Goal: Task Accomplishment & Management: Use online tool/utility

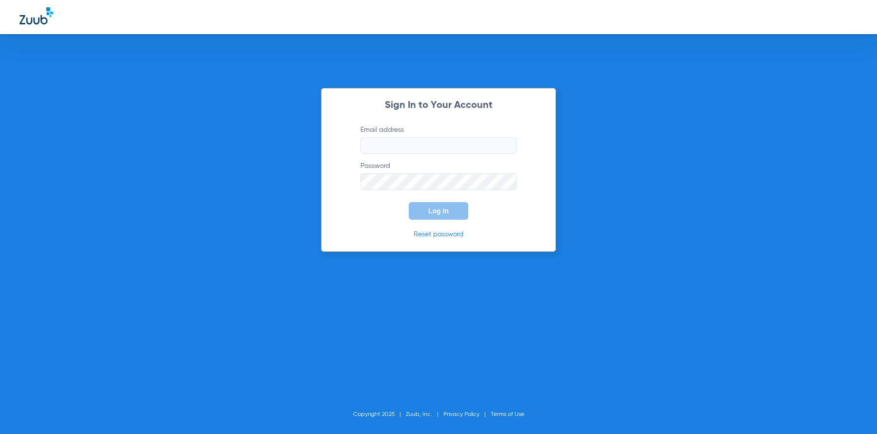
type input "orange@abradental.com"
click at [439, 209] on span "Log In" at bounding box center [438, 211] width 20 height 8
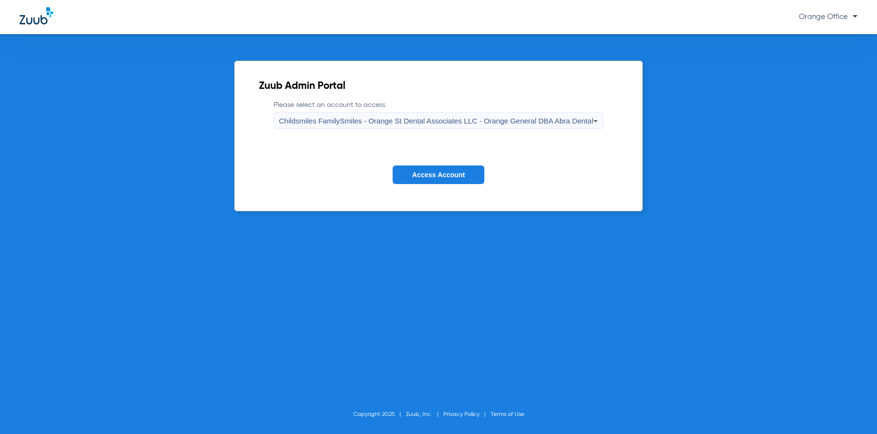
click at [446, 172] on span "Access Account" at bounding box center [438, 175] width 53 height 8
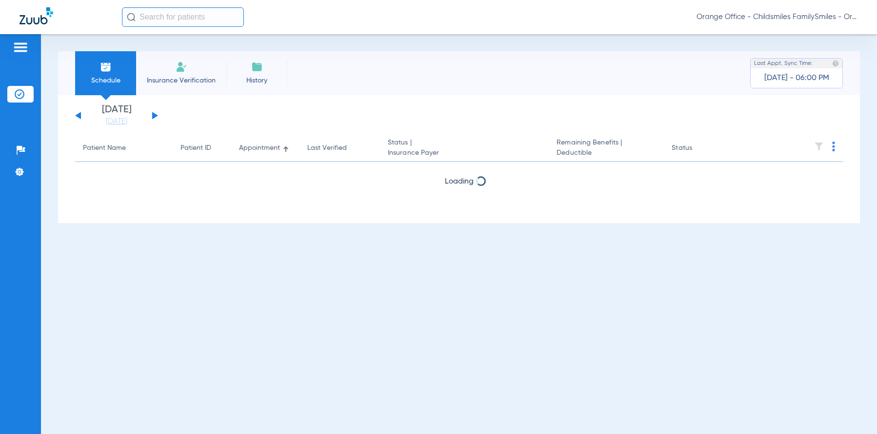
click at [157, 115] on button at bounding box center [155, 115] width 6 height 7
click at [79, 117] on button at bounding box center [78, 115] width 6 height 7
click at [155, 115] on button at bounding box center [155, 115] width 6 height 7
click at [153, 114] on button at bounding box center [155, 115] width 6 height 7
click at [154, 114] on button at bounding box center [155, 115] width 6 height 7
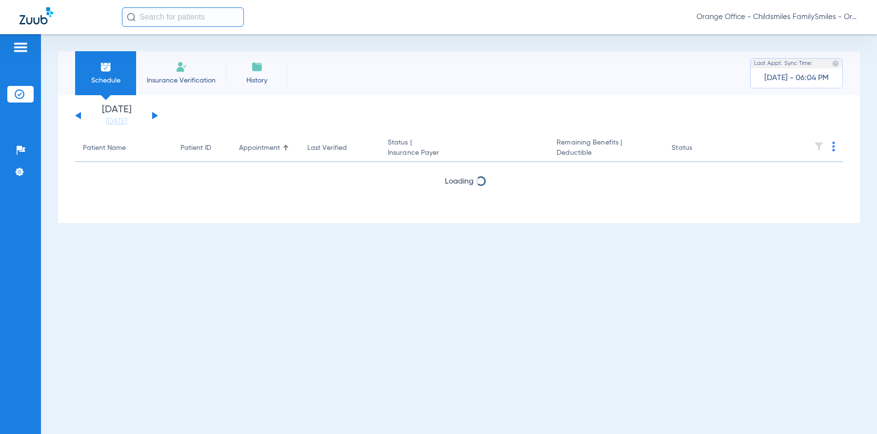
click at [82, 115] on div "Thursday 06-12-2025 Friday 06-13-2025 Saturday 06-14-2025 Sunday 06-15-2025 Mon…" at bounding box center [116, 115] width 83 height 21
click at [79, 116] on button at bounding box center [78, 115] width 6 height 7
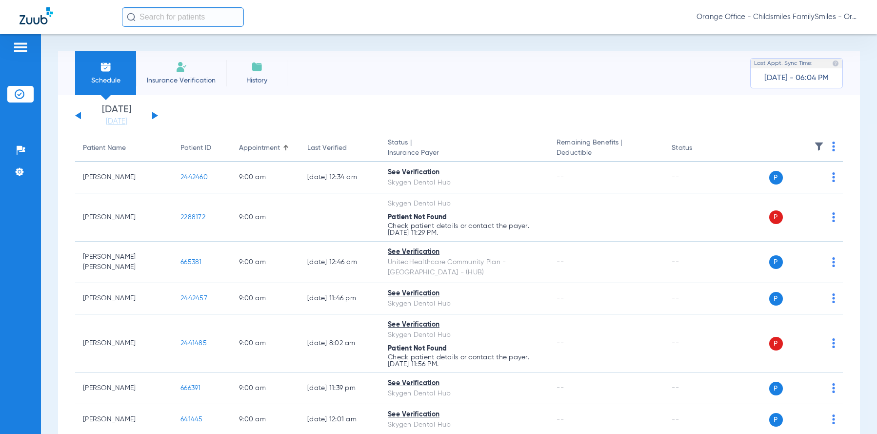
click at [832, 149] on img at bounding box center [833, 146] width 3 height 10
click at [776, 184] on span "Verify All" at bounding box center [788, 184] width 61 height 7
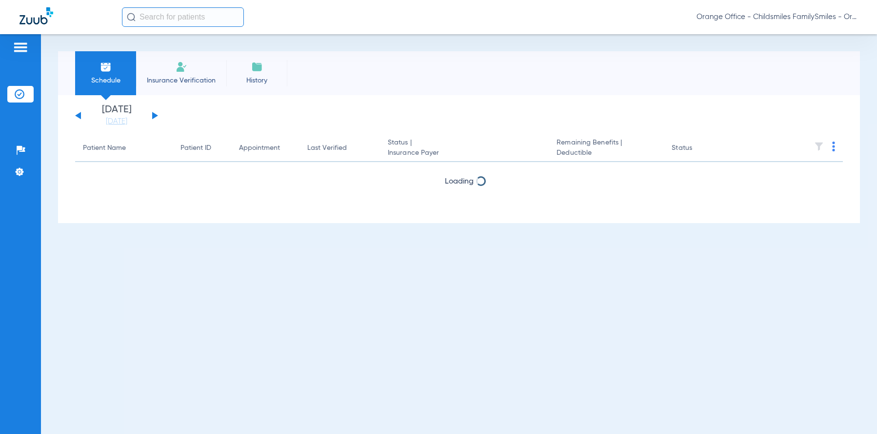
click at [150, 21] on input "text" at bounding box center [183, 17] width 122 height 20
click at [170, 17] on input "text" at bounding box center [183, 17] width 122 height 20
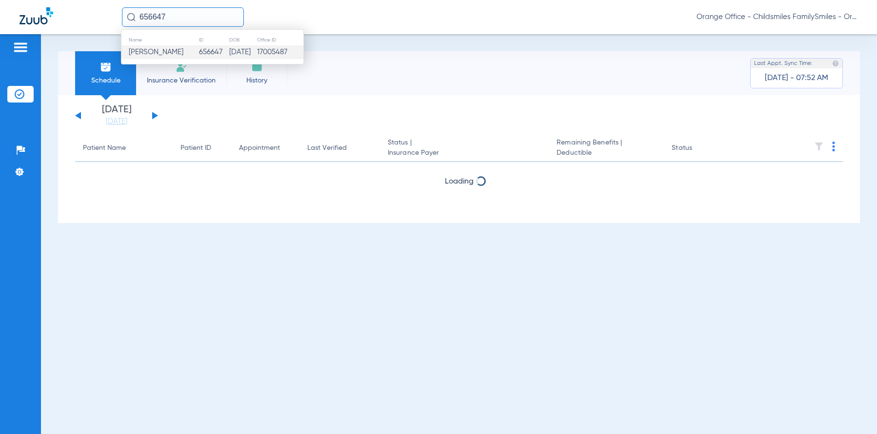
type input "656647"
click at [176, 52] on span "[PERSON_NAME]" at bounding box center [156, 51] width 55 height 7
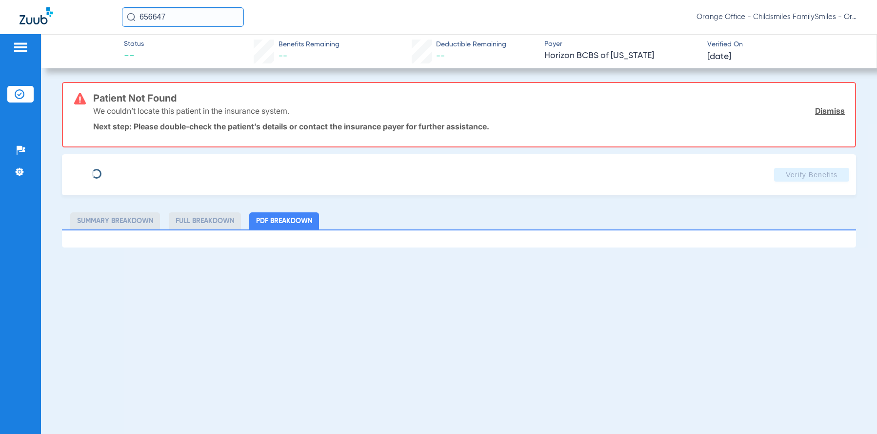
type input "[PERSON_NAME]"
type input "[DATE]"
type input "3HZN49022130"
type input "0190001"
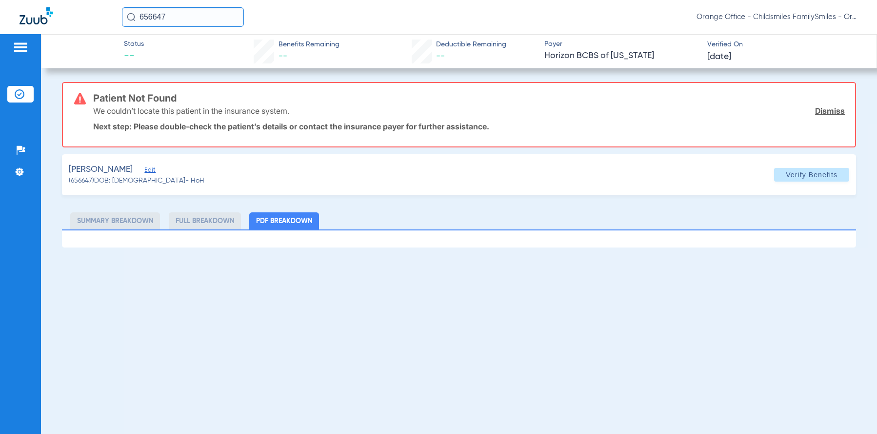
click at [153, 170] on span "Edit" at bounding box center [148, 170] width 9 height 9
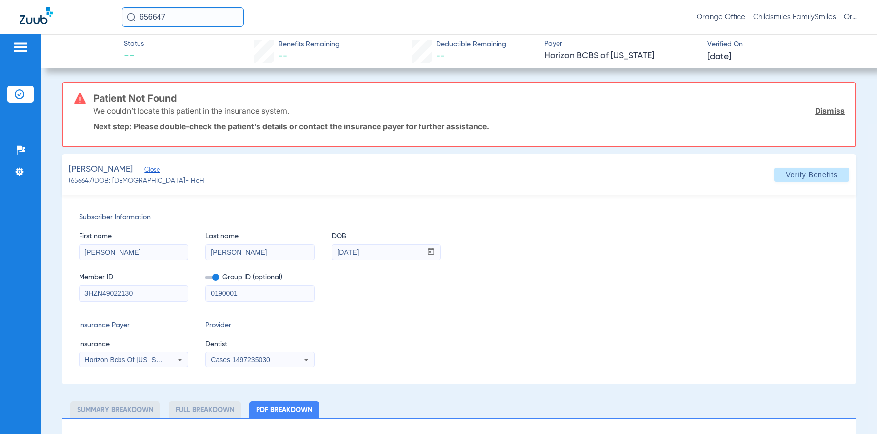
drag, startPoint x: 126, startPoint y: 252, endPoint x: 89, endPoint y: 256, distance: 37.3
click at [89, 256] on input "[PERSON_NAME]" at bounding box center [133, 252] width 108 height 16
type input "C"
drag, startPoint x: 255, startPoint y: 295, endPoint x: 186, endPoint y: 300, distance: 69.5
click at [186, 300] on div "Member ID 3HZN49022130 Group ID (optional) 0190001" at bounding box center [459, 282] width 760 height 38
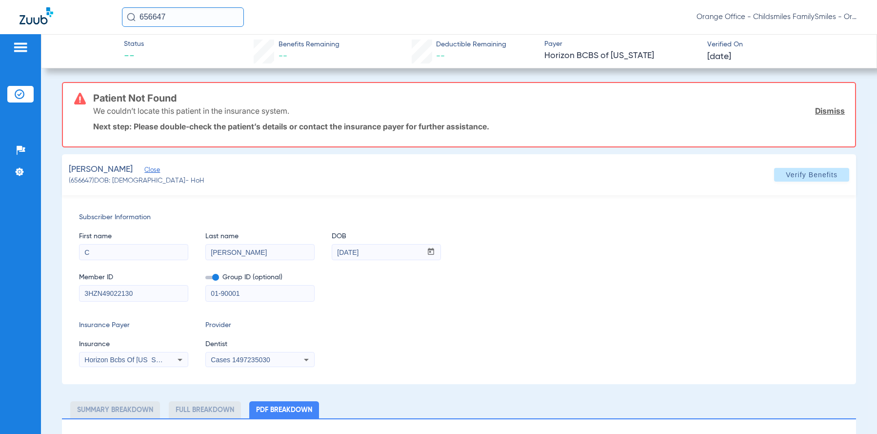
type input "01-90001"
click at [244, 361] on span "Cases 1497235030" at bounding box center [240, 359] width 59 height 8
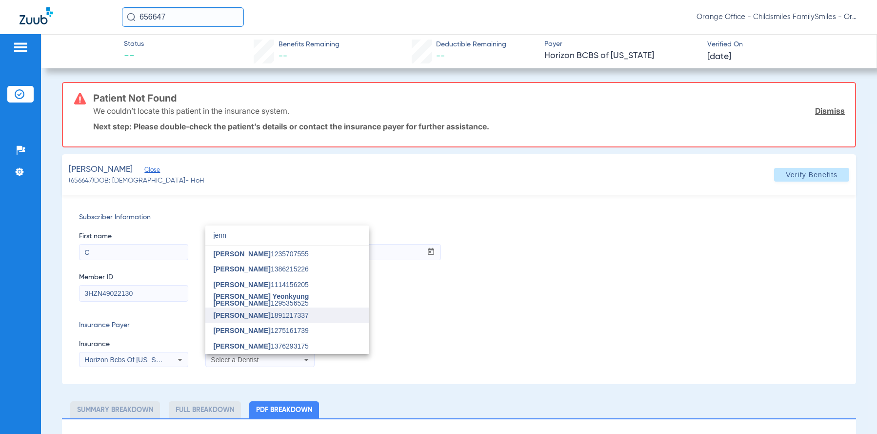
type input "jenn"
click at [282, 318] on span "[PERSON_NAME] 1891217337" at bounding box center [260, 315] width 95 height 7
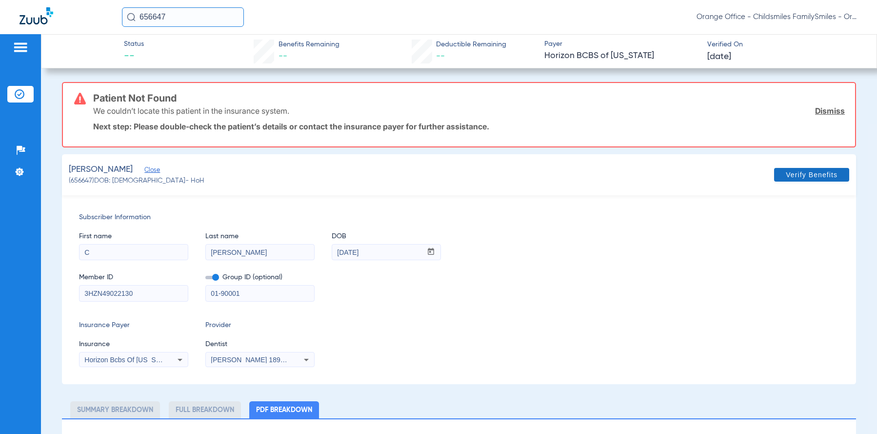
click at [774, 180] on span at bounding box center [811, 174] width 75 height 23
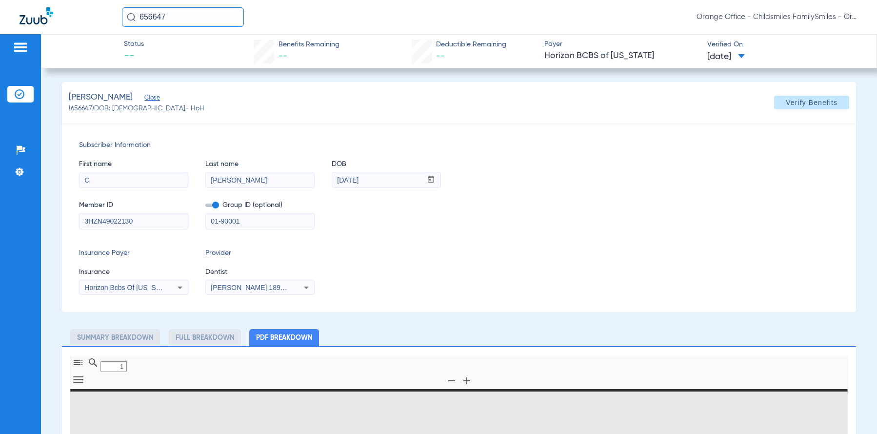
type input "0"
select select "page-width"
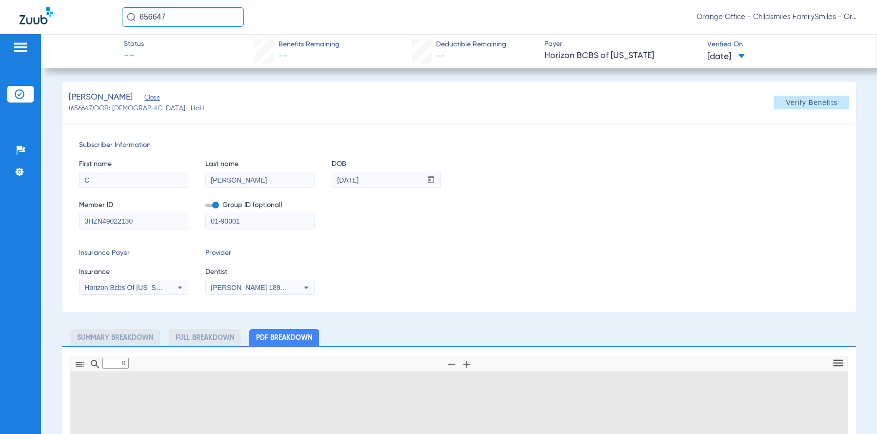
type input "1"
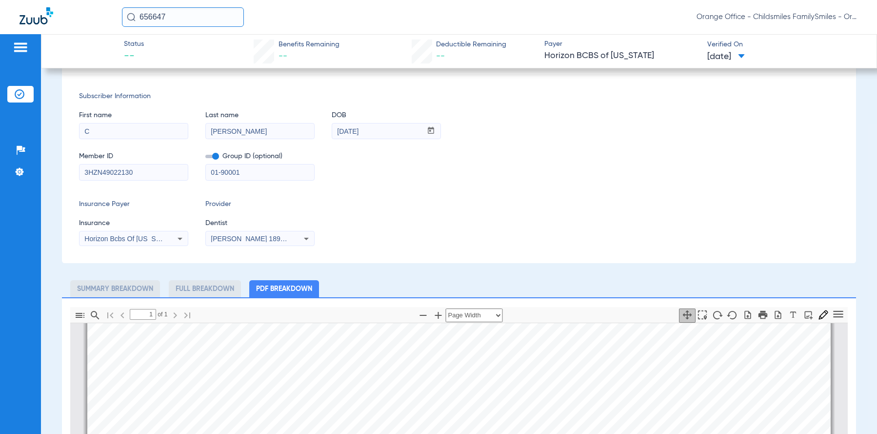
scroll to position [195, 0]
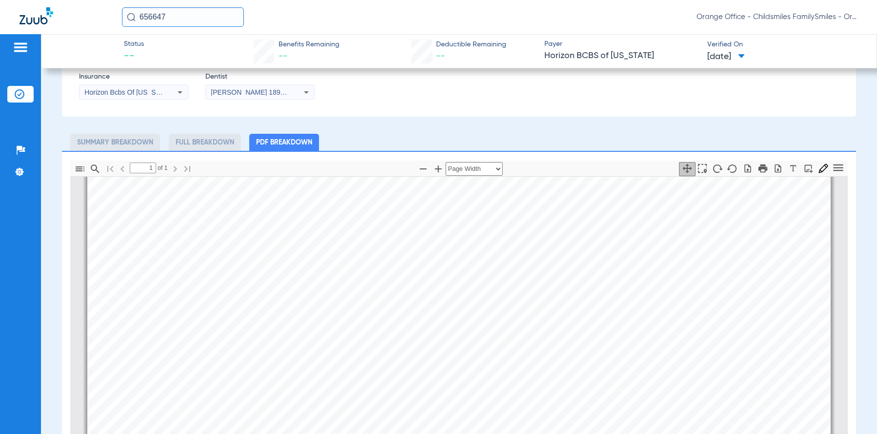
click at [163, 91] on div "Horizon Bcbs Of New Jersey" at bounding box center [133, 92] width 108 height 12
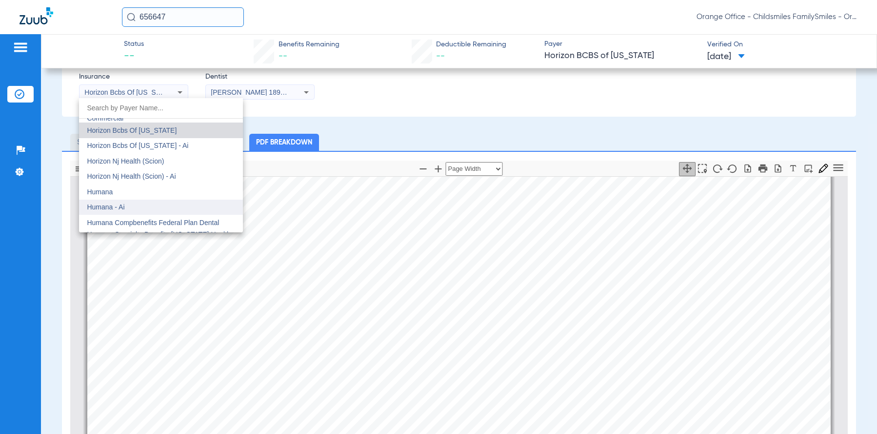
scroll to position [3548, 0]
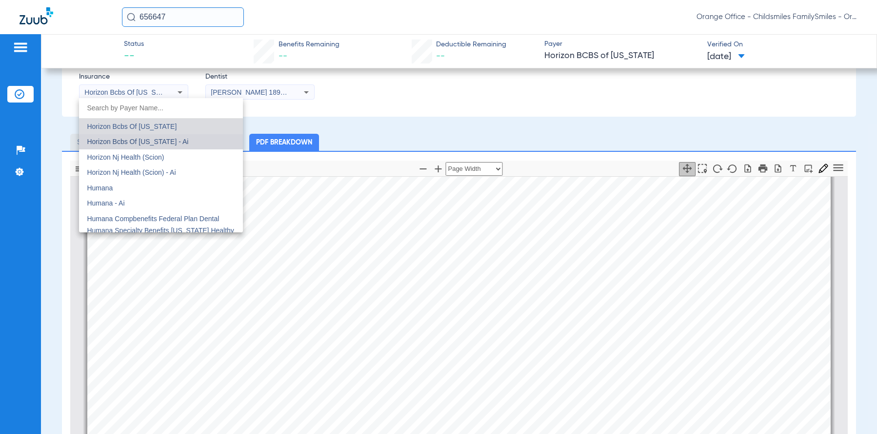
click at [171, 145] on span "Horizon Bcbs Of New Jersey - Ai" at bounding box center [137, 142] width 101 height 8
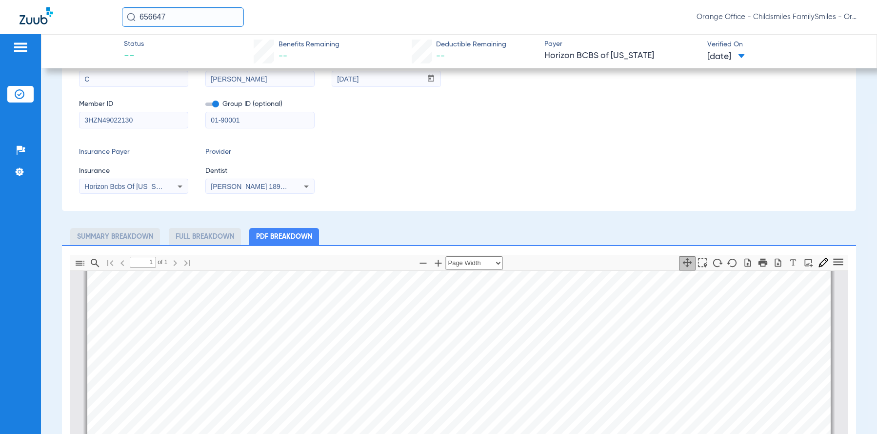
scroll to position [0, 0]
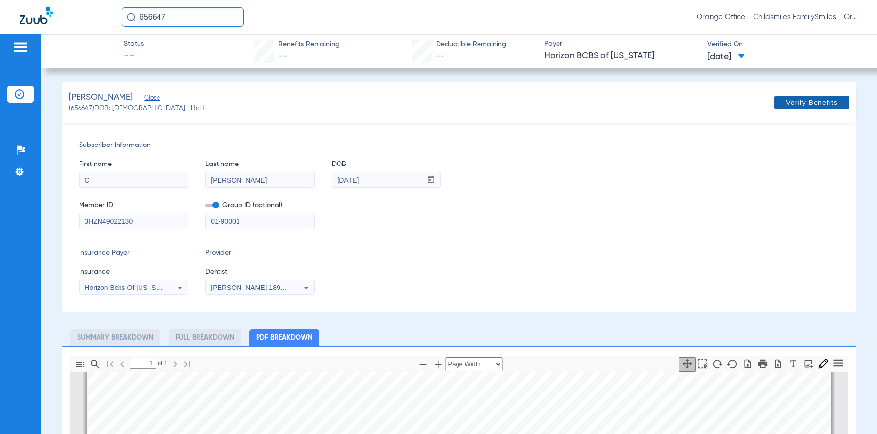
click at [774, 105] on span at bounding box center [811, 102] width 75 height 23
drag, startPoint x: 138, startPoint y: 222, endPoint x: 81, endPoint y: 219, distance: 56.6
click at [81, 219] on input "3HZN49022130" at bounding box center [133, 221] width 108 height 16
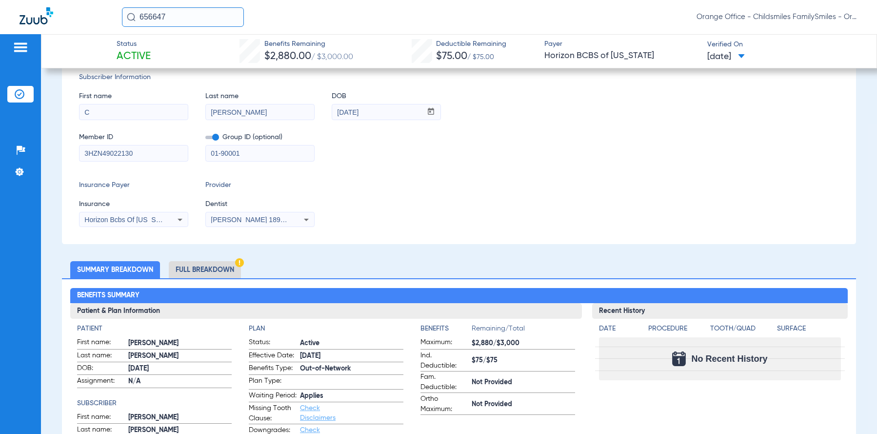
scroll to position [195, 0]
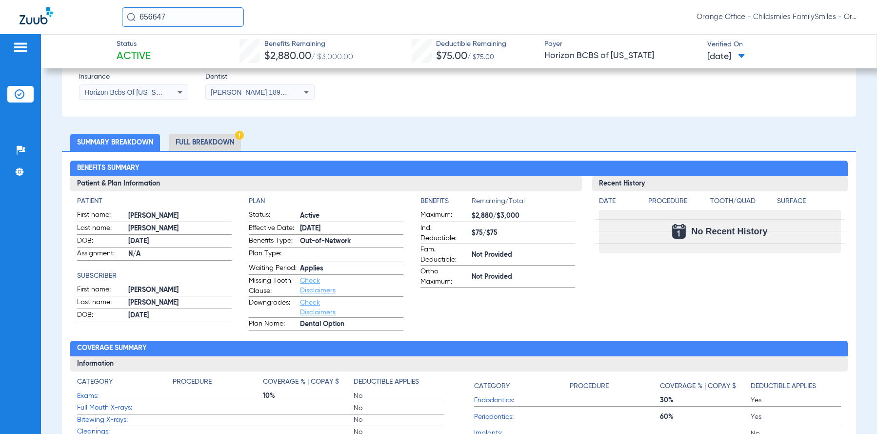
click at [211, 143] on li "Full Breakdown" at bounding box center [205, 142] width 72 height 17
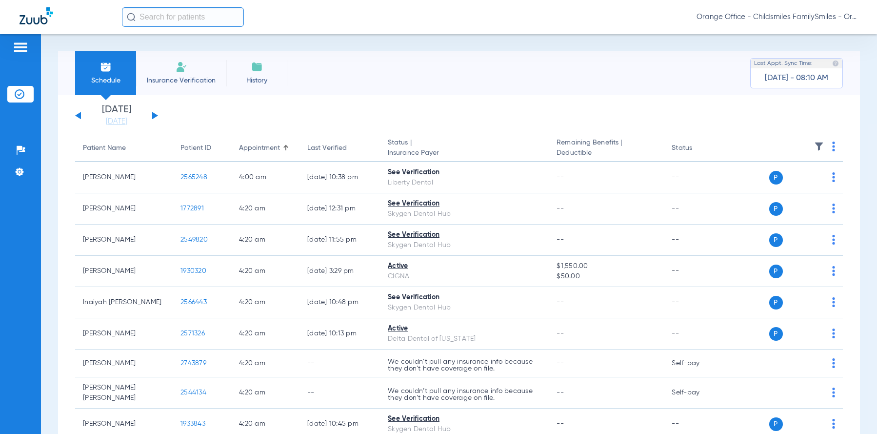
click at [832, 147] on img at bounding box center [833, 146] width 3 height 10
click at [777, 183] on span "Verify All" at bounding box center [788, 184] width 61 height 7
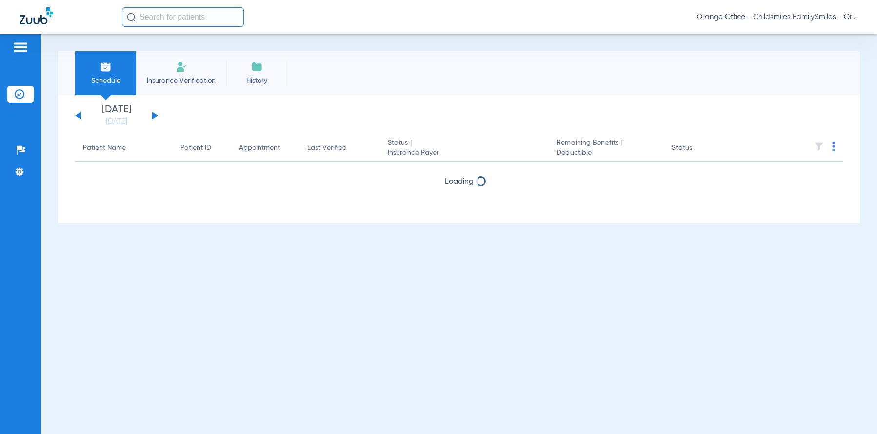
click at [188, 17] on input "text" at bounding box center [183, 17] width 122 height 20
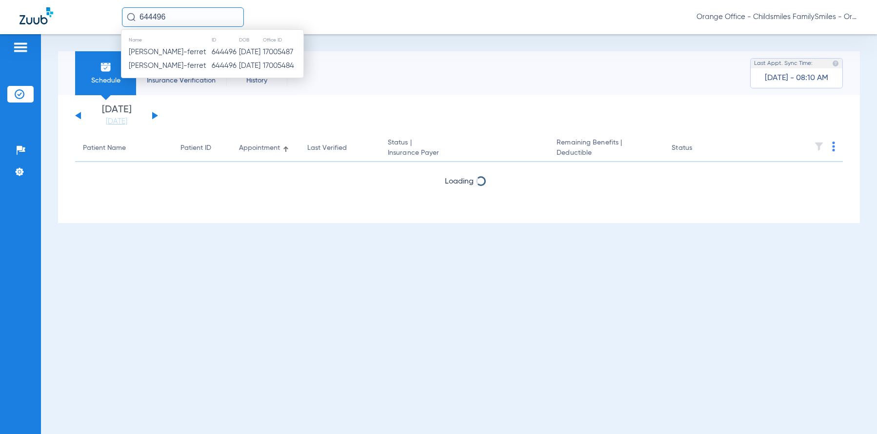
type input "644496"
click at [178, 51] on span "[PERSON_NAME]-ferret" at bounding box center [168, 51] width 78 height 7
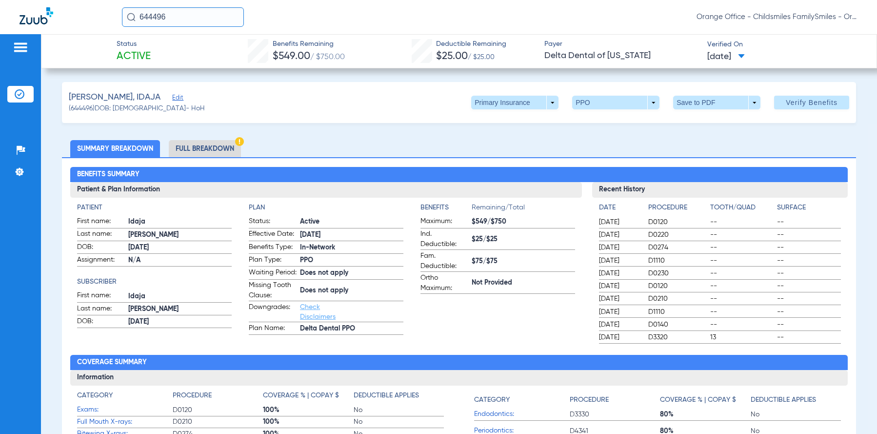
click at [200, 148] on li "Full Breakdown" at bounding box center [205, 148] width 72 height 17
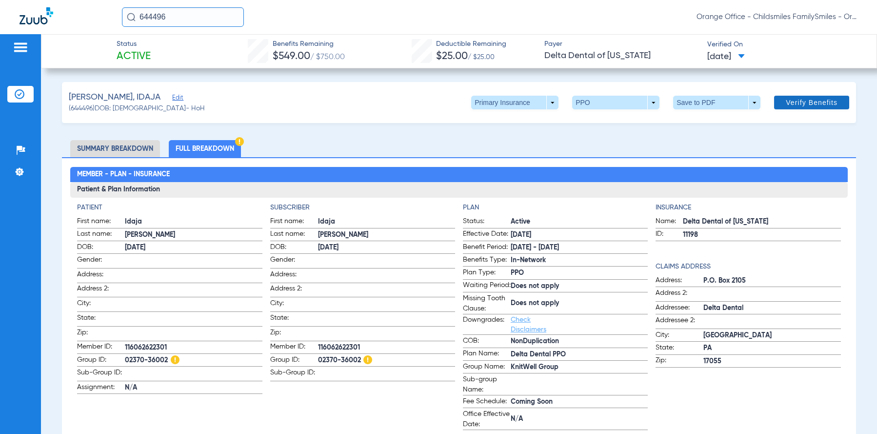
click at [788, 103] on span "Verify Benefits" at bounding box center [812, 103] width 52 height 8
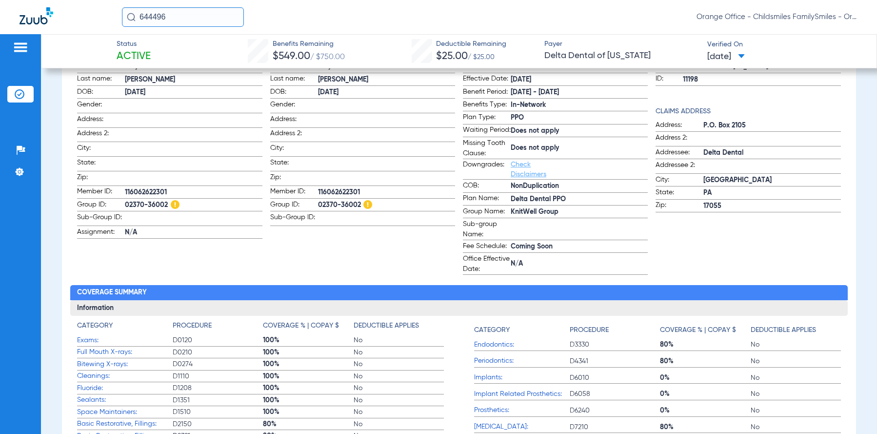
scroll to position [146, 0]
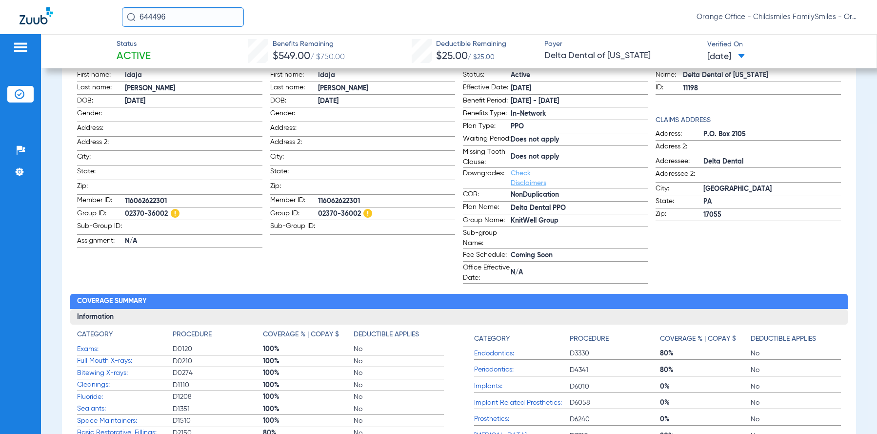
drag, startPoint x: 507, startPoint y: 230, endPoint x: 554, endPoint y: 233, distance: 46.9
click at [554, 226] on span "KnitWell Group" at bounding box center [579, 221] width 137 height 10
click at [126, 221] on span at bounding box center [193, 226] width 137 height 10
drag, startPoint x: 126, startPoint y: 212, endPoint x: 166, endPoint y: 215, distance: 40.1
click at [166, 215] on span "02370-36002" at bounding box center [193, 214] width 137 height 10
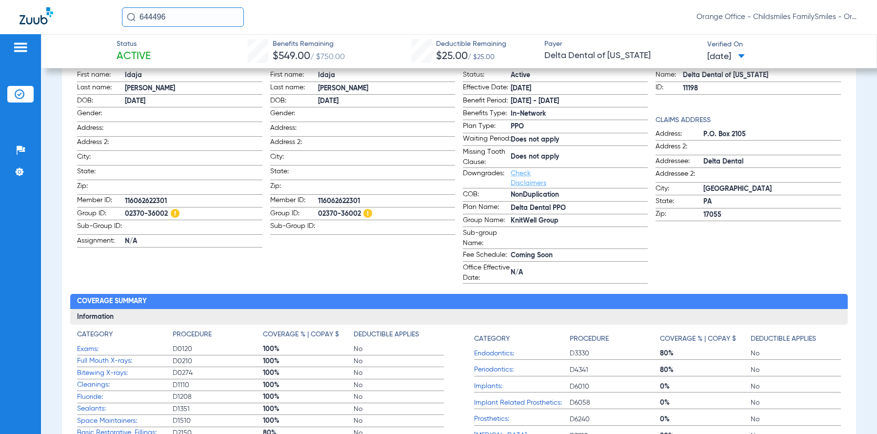
drag, startPoint x: 166, startPoint y: 215, endPoint x: 160, endPoint y: 212, distance: 6.5
copy span "02370-36002"
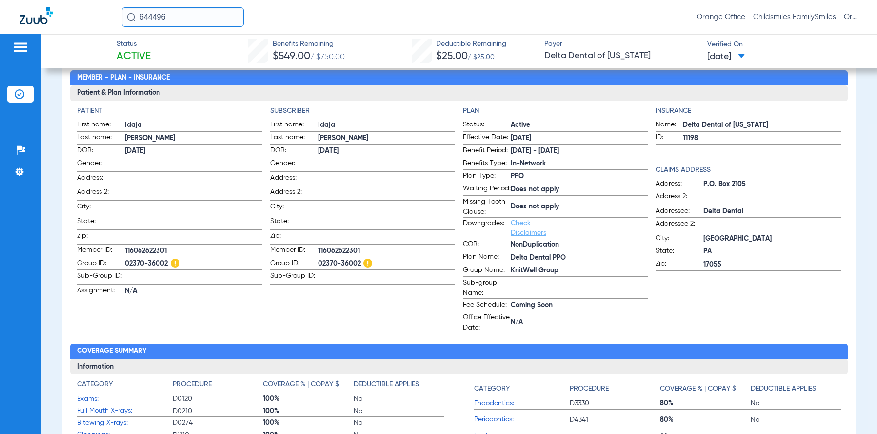
scroll to position [49, 0]
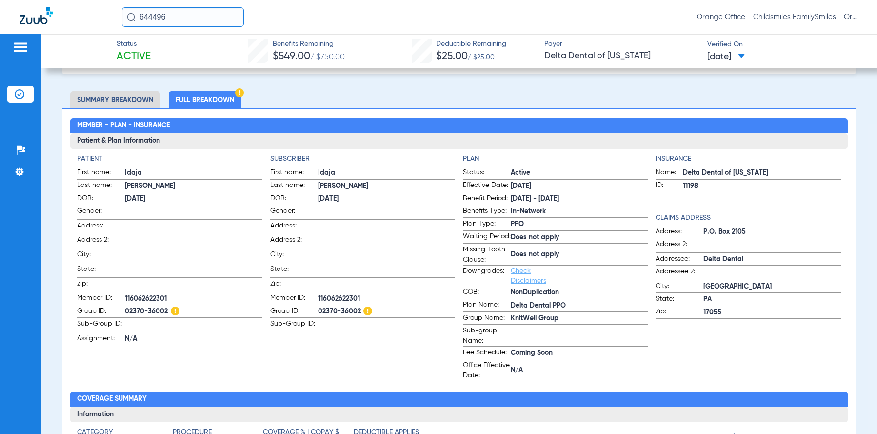
drag, startPoint x: 127, startPoint y: 297, endPoint x: 154, endPoint y: 297, distance: 26.8
click at [154, 297] on span "116062622301" at bounding box center [193, 299] width 137 height 10
drag, startPoint x: 154, startPoint y: 297, endPoint x: 118, endPoint y: 295, distance: 35.2
click at [116, 295] on span "Member ID:" at bounding box center [101, 299] width 48 height 12
drag, startPoint x: 125, startPoint y: 296, endPoint x: 168, endPoint y: 296, distance: 42.9
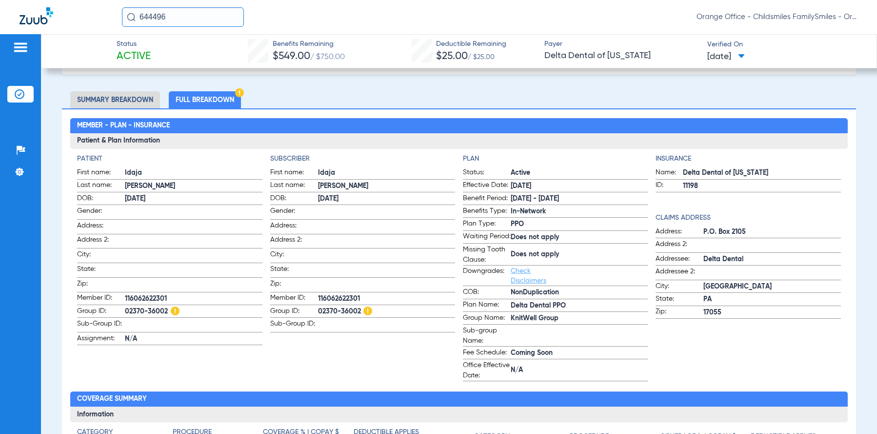
click at [168, 296] on span "116062622301" at bounding box center [193, 299] width 137 height 10
drag, startPoint x: 168, startPoint y: 296, endPoint x: 160, endPoint y: 296, distance: 8.3
copy span "116062622301"
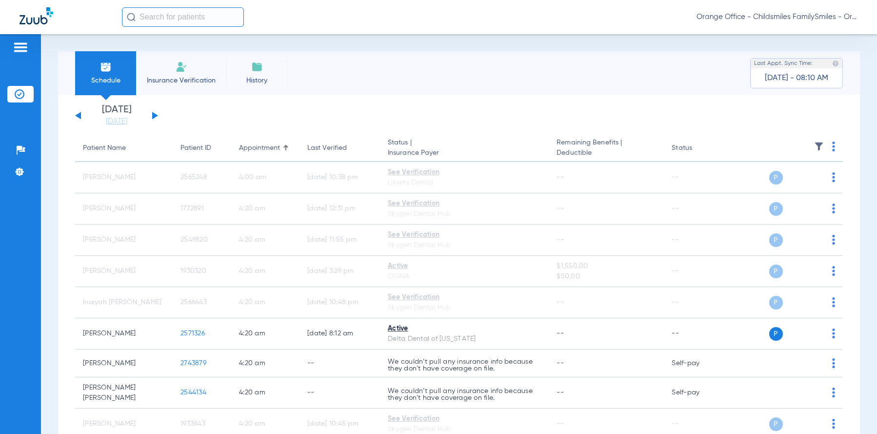
click at [200, 20] on input "text" at bounding box center [183, 17] width 122 height 20
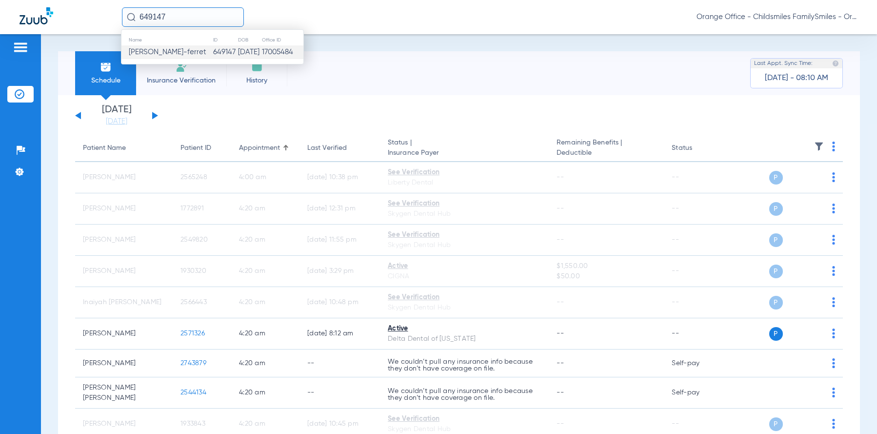
type input "649147"
click at [194, 56] on span "[PERSON_NAME]-ferret" at bounding box center [168, 51] width 78 height 7
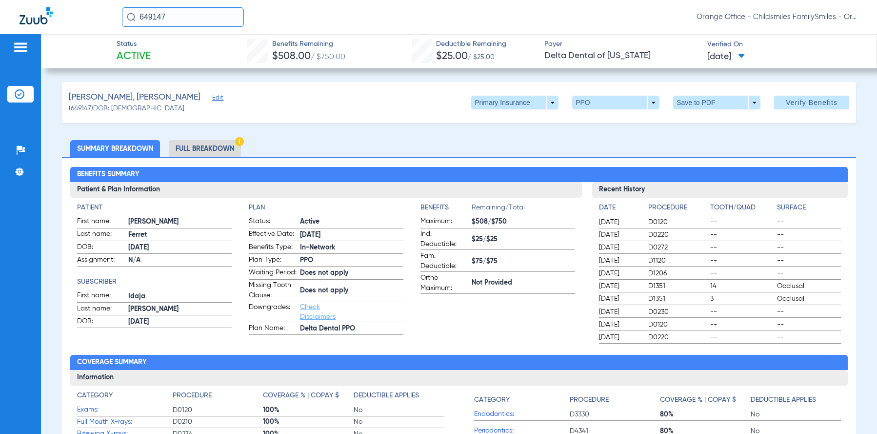
click at [193, 149] on li "Full Breakdown" at bounding box center [205, 148] width 72 height 17
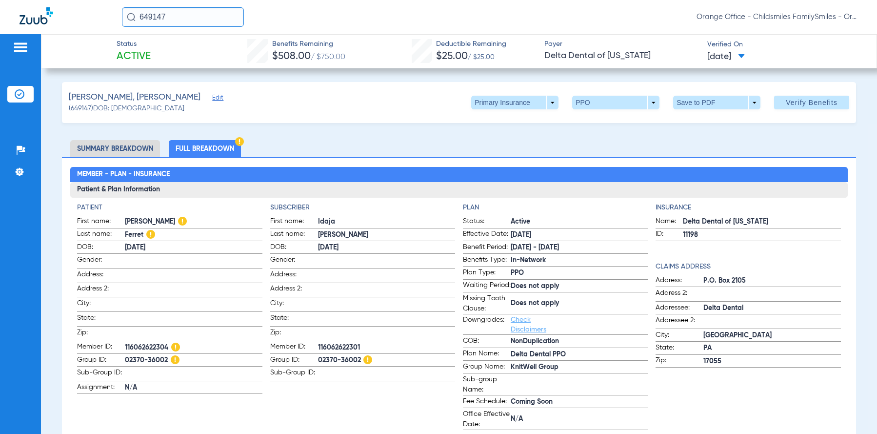
click at [220, 154] on li "Full Breakdown" at bounding box center [205, 148] width 72 height 17
click at [212, 99] on span "Edit" at bounding box center [216, 98] width 9 height 9
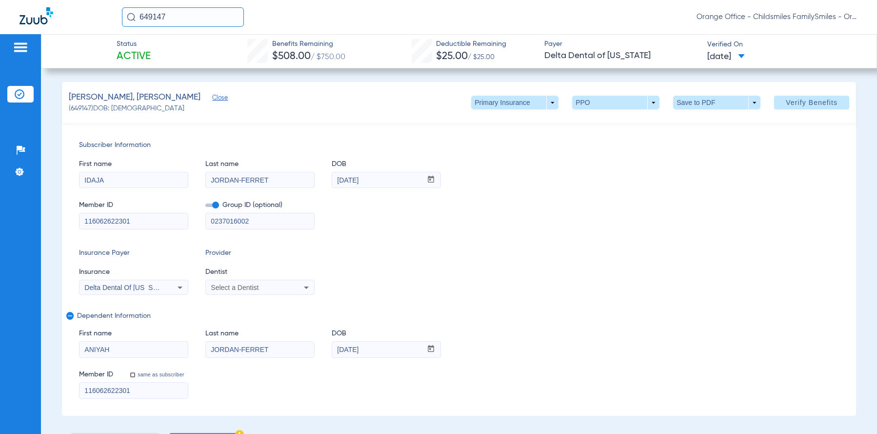
click at [252, 290] on span "Select a Dentist" at bounding box center [235, 287] width 48 height 8
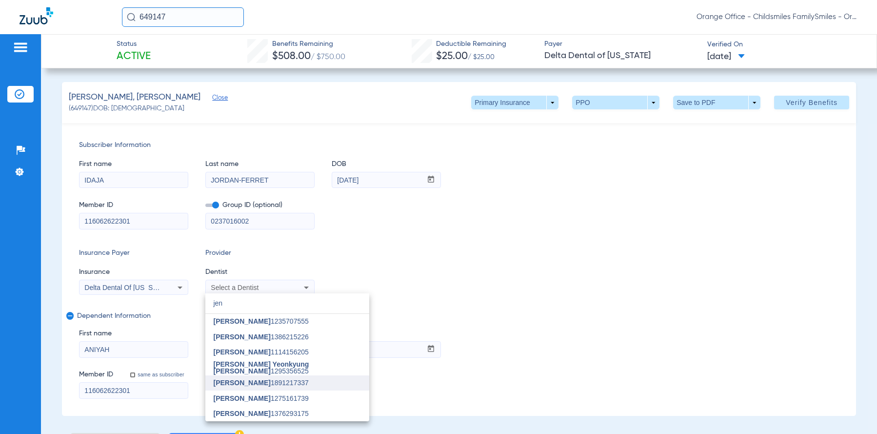
type input "jen"
click at [258, 386] on span "[PERSON_NAME] 1891217337" at bounding box center [260, 382] width 95 height 7
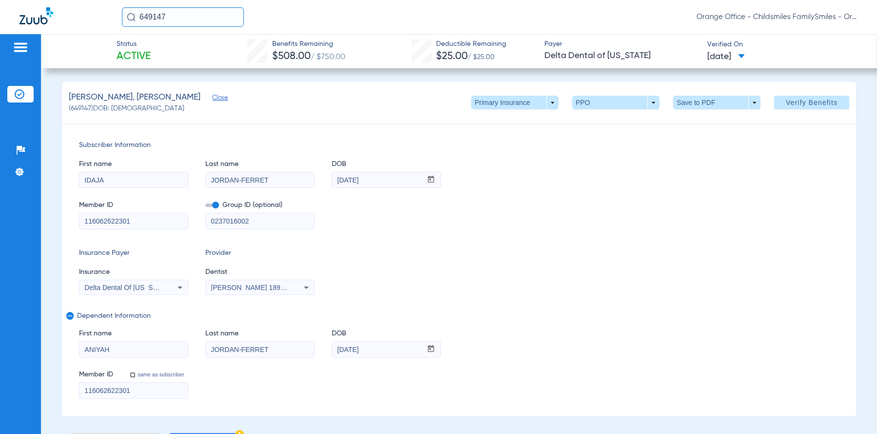
click at [804, 103] on span "Verify Benefits" at bounding box center [812, 103] width 52 height 8
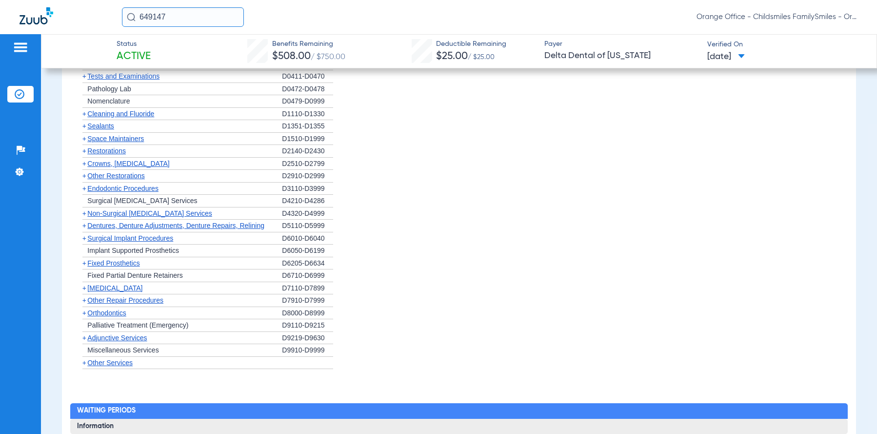
scroll to position [1170, 0]
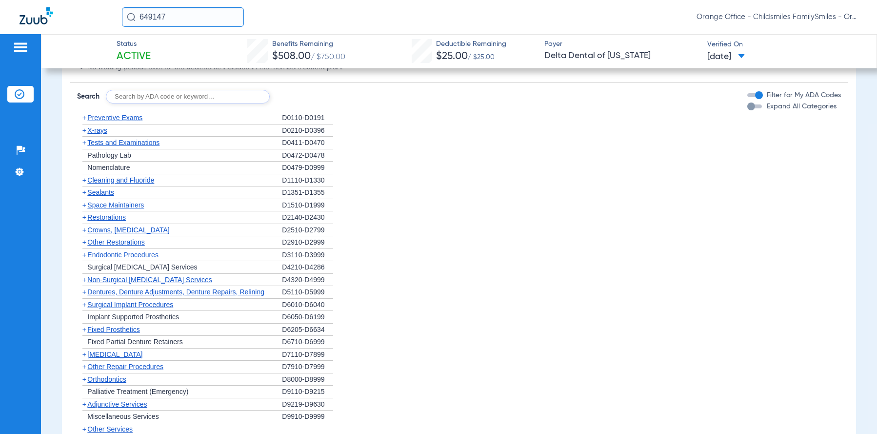
click at [103, 196] on span "Sealants" at bounding box center [100, 192] width 26 height 8
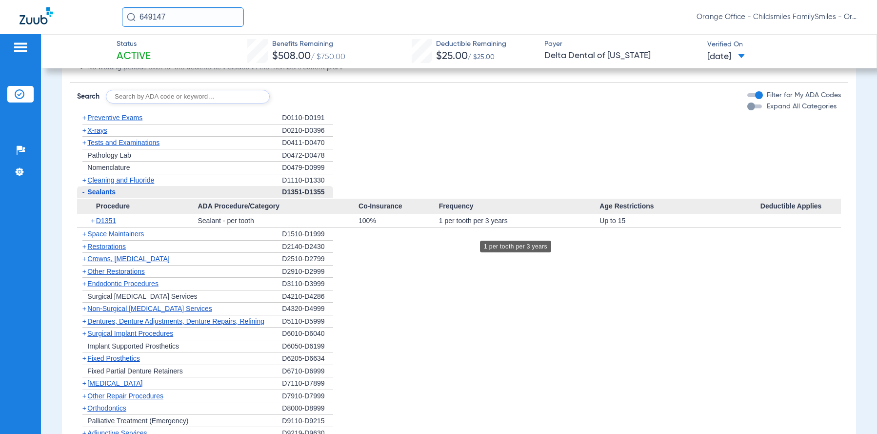
drag, startPoint x: 437, startPoint y: 229, endPoint x: 504, endPoint y: 229, distance: 66.3
click at [504, 227] on div "+ D1351 Sealant - per tooth 100% 1 per tooth per 3 years Up to 15" at bounding box center [458, 221] width 763 height 14
drag, startPoint x: 504, startPoint y: 229, endPoint x: 497, endPoint y: 230, distance: 6.4
copy div "1 per tooth per 3 years"
click at [607, 227] on div "Up to 15" at bounding box center [679, 221] width 161 height 14
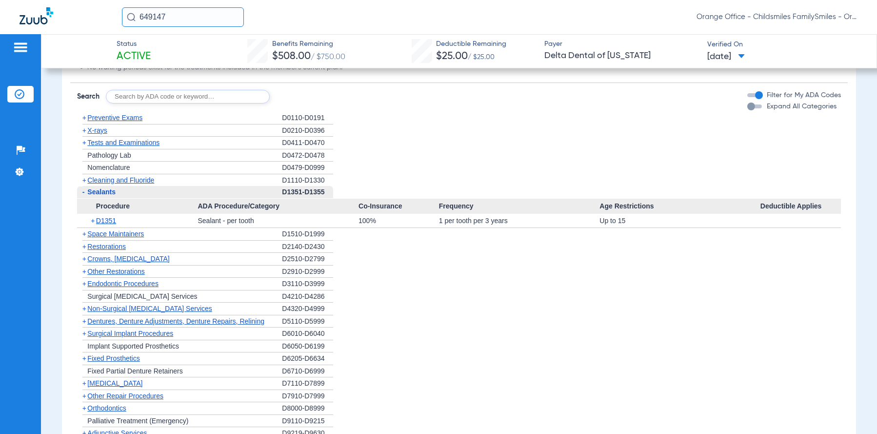
click at [599, 227] on div "Up to 15" at bounding box center [679, 221] width 161 height 14
drag, startPoint x: 594, startPoint y: 230, endPoint x: 622, endPoint y: 233, distance: 27.4
click at [622, 227] on div "Up to 15" at bounding box center [679, 221] width 161 height 14
drag, startPoint x: 622, startPoint y: 233, endPoint x: 615, endPoint y: 230, distance: 6.8
copy div "Up to 15"
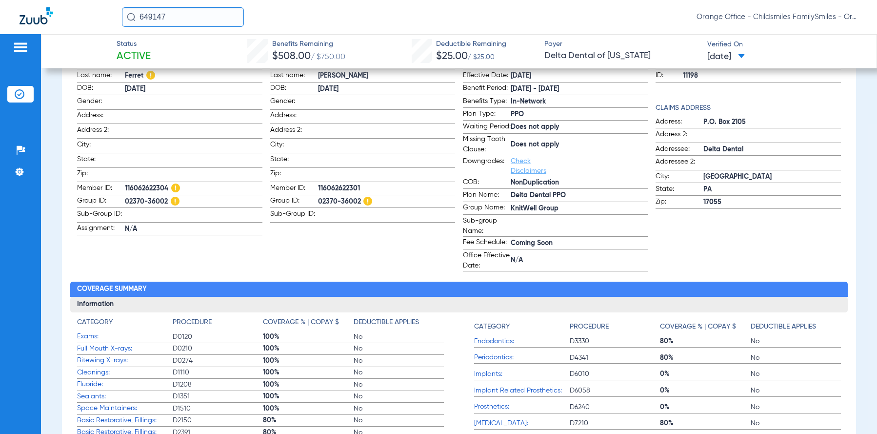
scroll to position [341, 0]
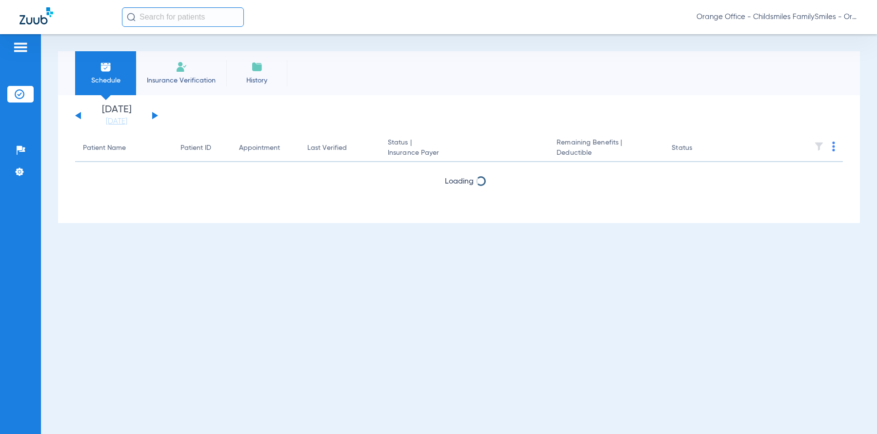
click at [194, 13] on input "text" at bounding box center [183, 17] width 122 height 20
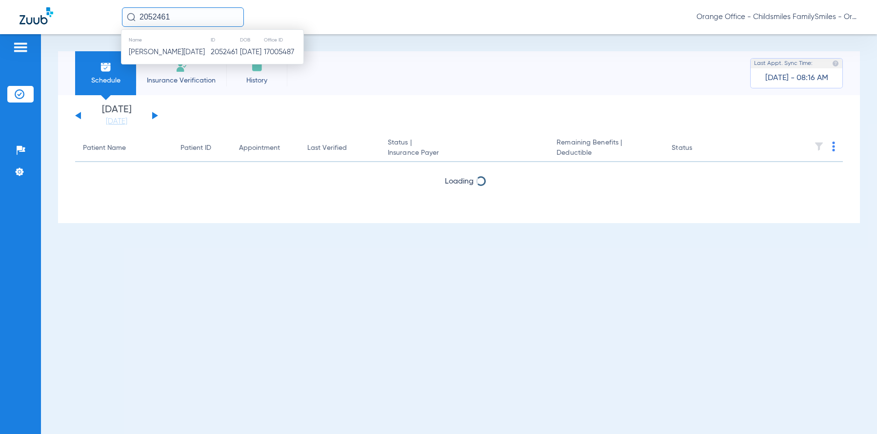
type input "2052461"
click at [162, 59] on td "[PERSON_NAME][DATE]" at bounding box center [165, 52] width 89 height 14
click at [164, 52] on li "Insurance Verification" at bounding box center [181, 73] width 90 height 44
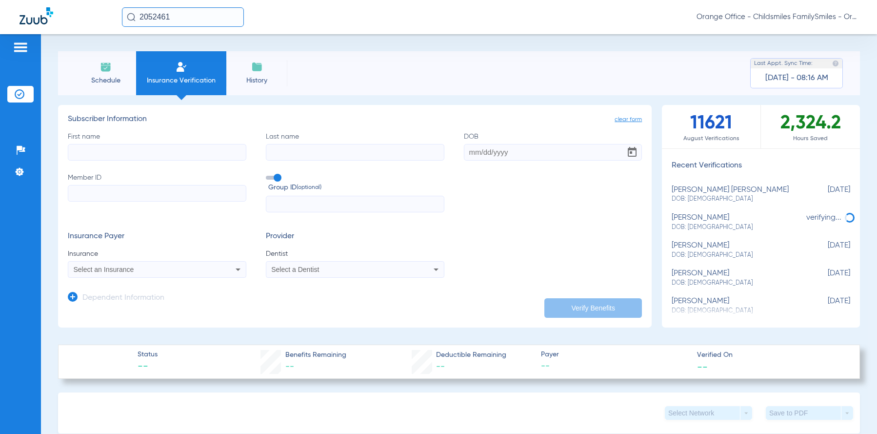
click at [173, 19] on input "2052461" at bounding box center [183, 17] width 122 height 20
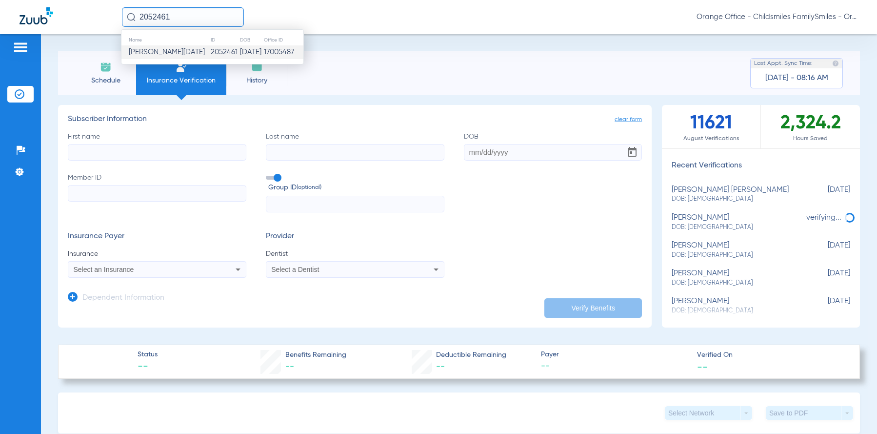
click at [174, 51] on td "[PERSON_NAME][DATE]" at bounding box center [165, 52] width 89 height 14
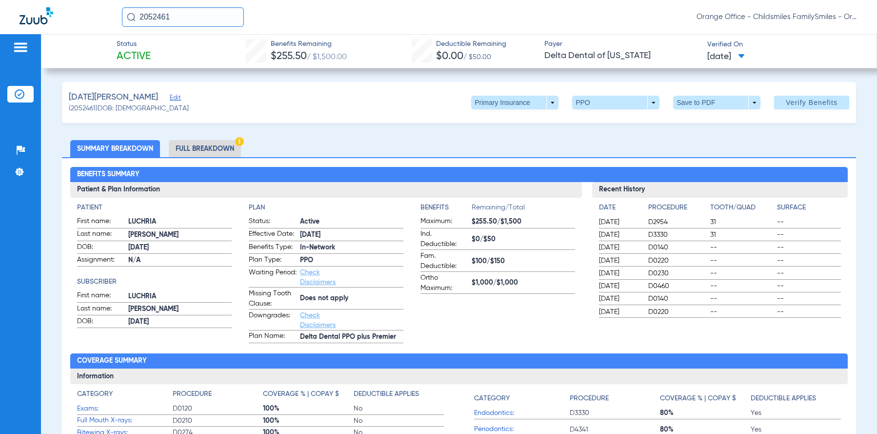
click at [239, 147] on li "Full Breakdown" at bounding box center [205, 148] width 72 height 17
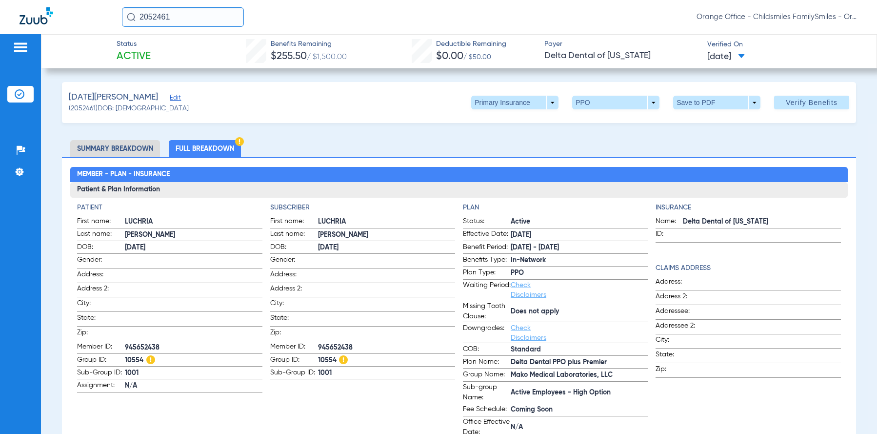
click at [230, 145] on li "Full Breakdown" at bounding box center [205, 148] width 72 height 17
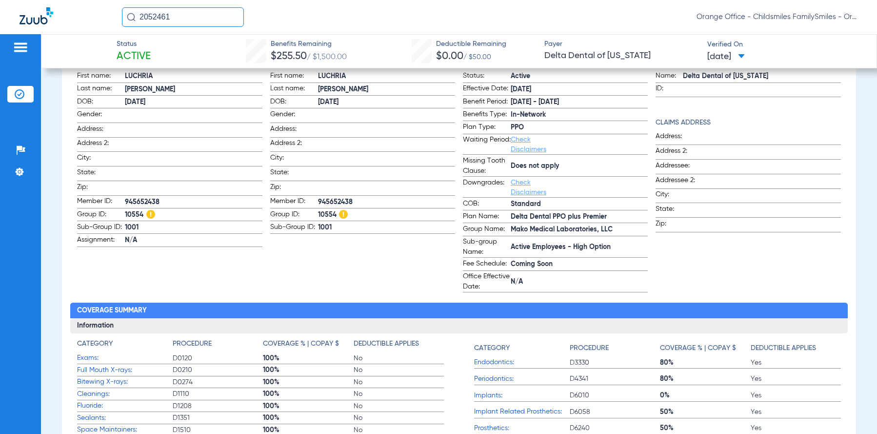
scroll to position [49, 0]
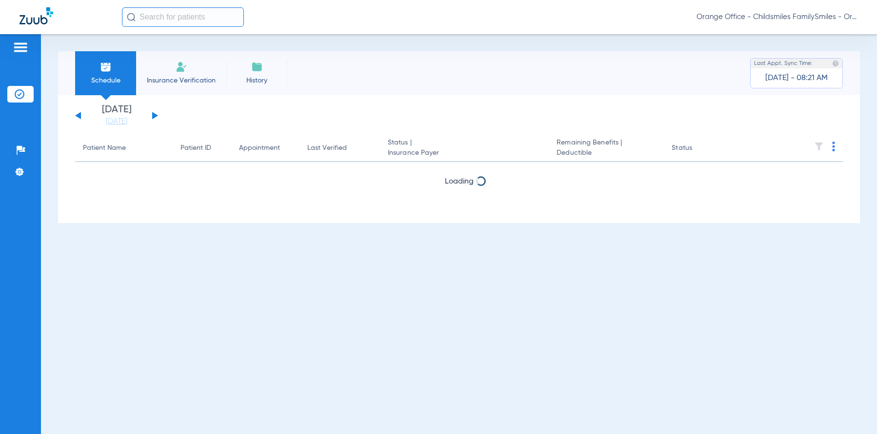
click at [163, 14] on input "text" at bounding box center [183, 17] width 122 height 20
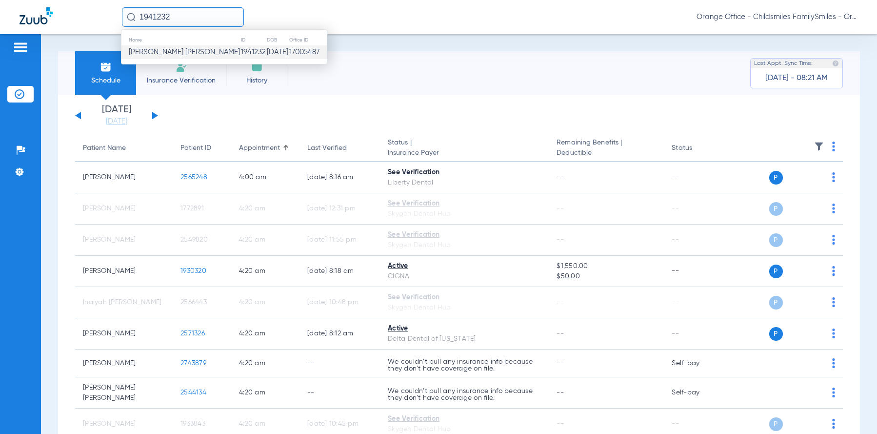
type input "1941232"
click at [158, 53] on span "[PERSON_NAME] [PERSON_NAME]" at bounding box center [184, 51] width 111 height 7
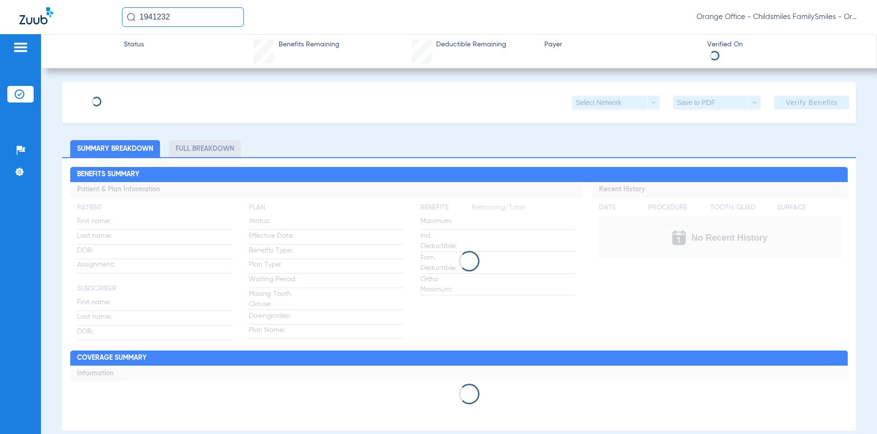
type input "CARLOS"
type input "JIMENEZ JOAQUIN"
type input "04/21/1991"
type input "3HZN36798950"
type input "0100DN0012"
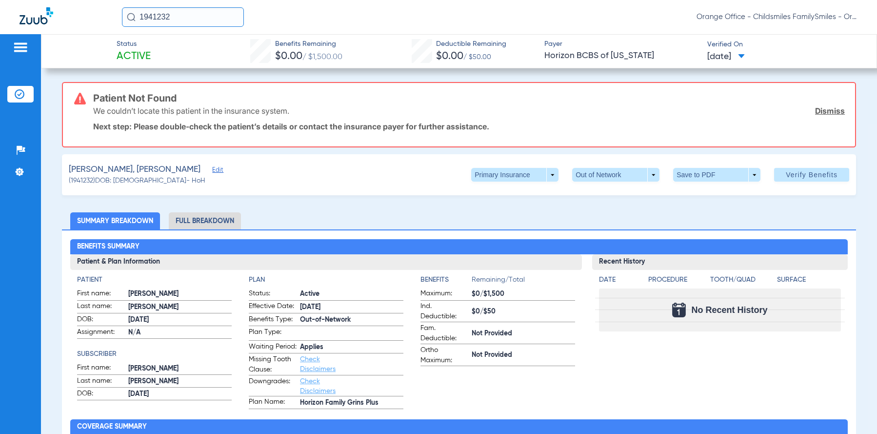
click at [201, 170] on div "JIMENEZ JOAQUIN, CARLOS Edit (1941232) DOB: 04/21/1991 - HoH Primary Insurance …" at bounding box center [459, 174] width 794 height 41
click at [212, 172] on span "Edit" at bounding box center [216, 170] width 9 height 9
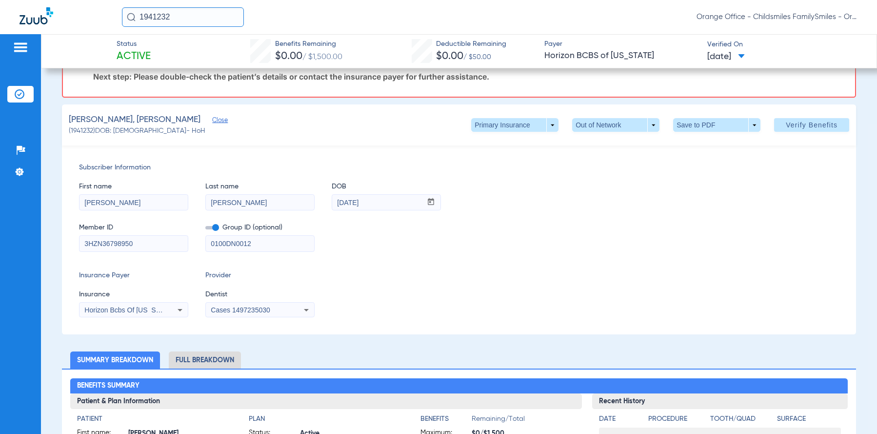
scroll to position [98, 0]
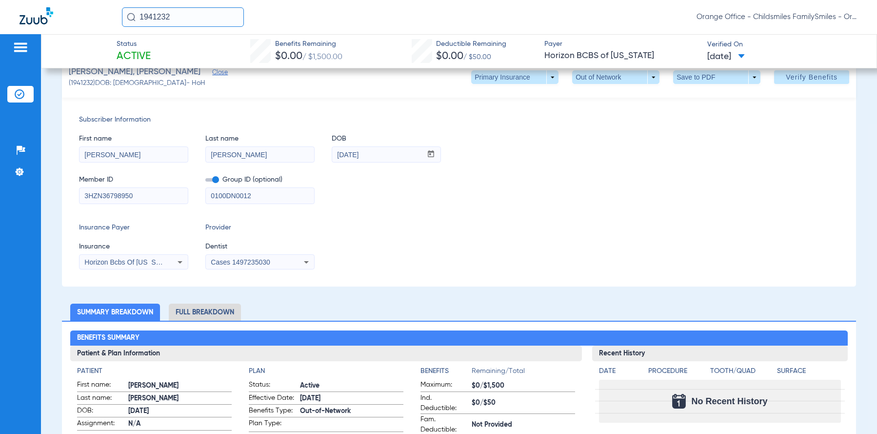
click at [162, 264] on span "Horizon Bcbs Of [US_STATE]" at bounding box center [129, 262] width 90 height 8
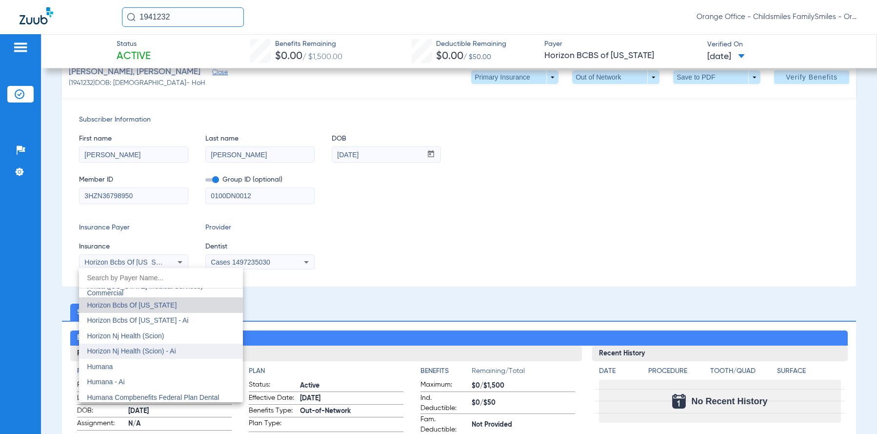
scroll to position [3548, 0]
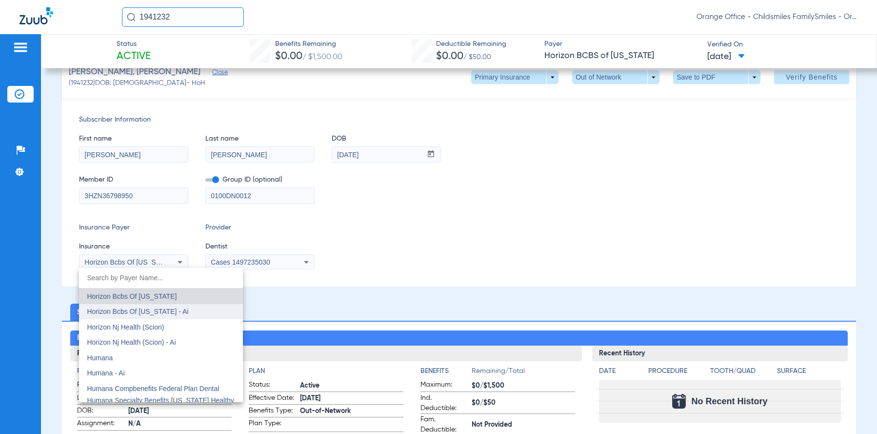
click at [180, 314] on span "Horizon Bcbs Of [US_STATE] - Ai" at bounding box center [137, 311] width 101 height 8
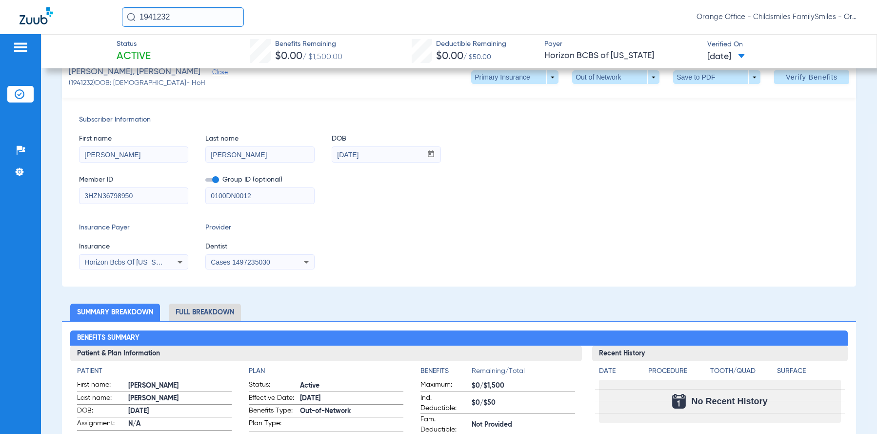
click at [247, 261] on span "Cases 1497235030" at bounding box center [240, 262] width 59 height 8
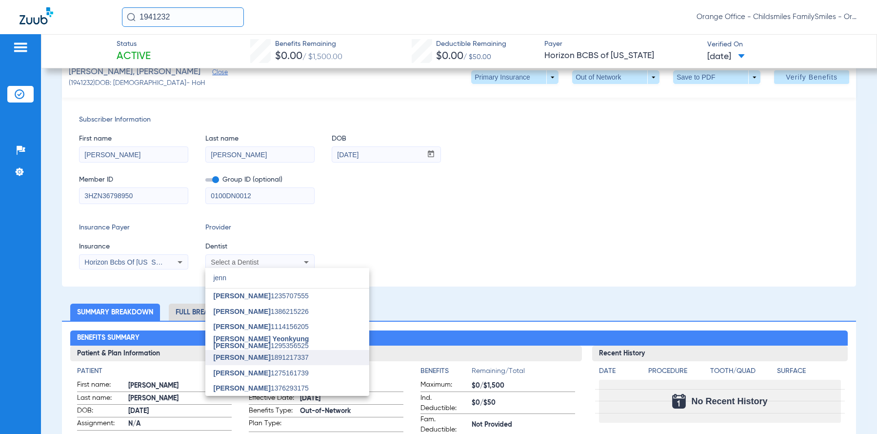
type input "jenn"
click at [258, 351] on mat-option "[PERSON_NAME] 1891217337" at bounding box center [287, 358] width 164 height 16
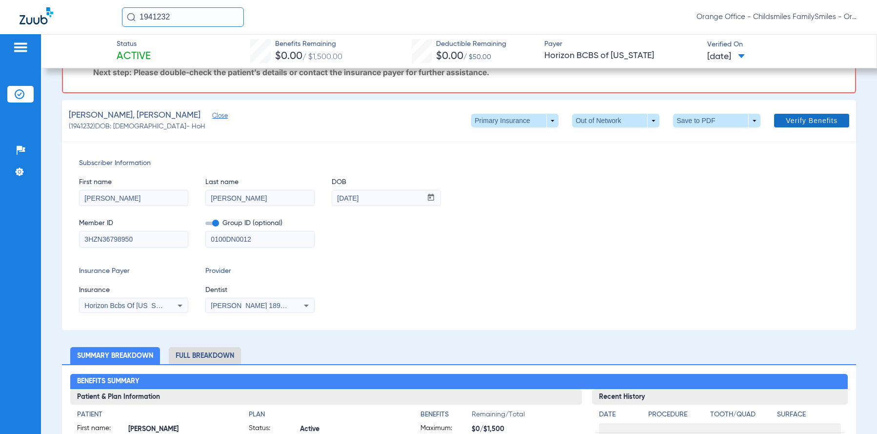
scroll to position [0, 0]
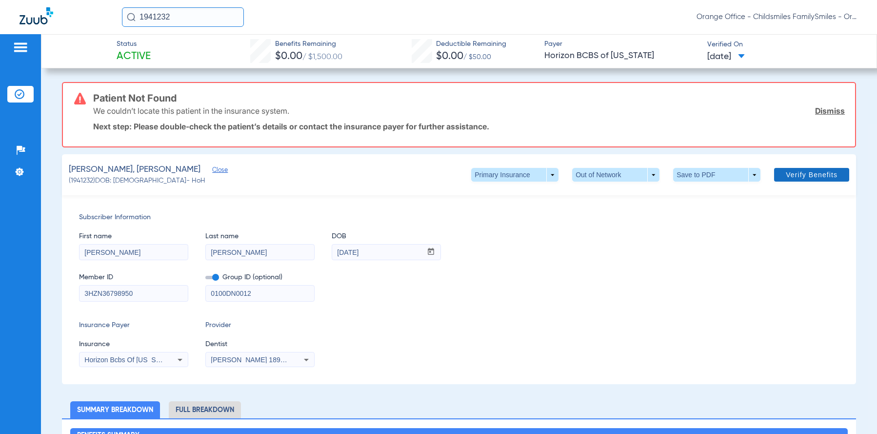
click at [787, 178] on span "Verify Benefits" at bounding box center [812, 175] width 52 height 8
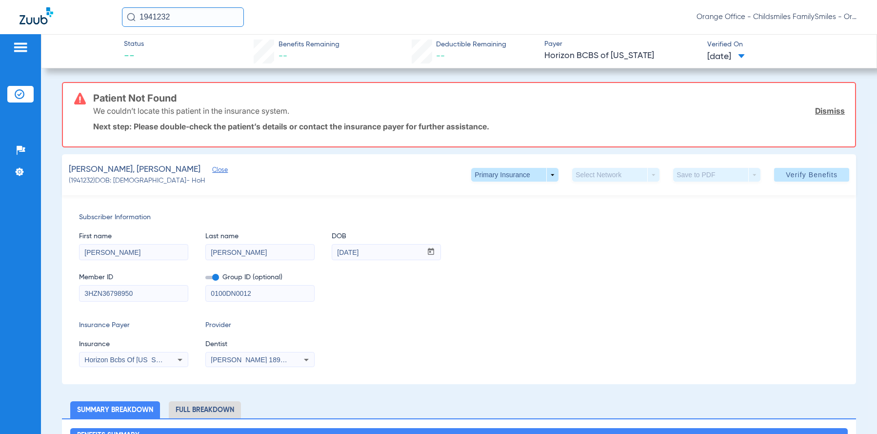
drag, startPoint x: 760, startPoint y: 123, endPoint x: 749, endPoint y: 124, distance: 10.8
click at [759, 123] on p "Next step: Please double-check the patient’s details or contact the insurance p…" at bounding box center [468, 126] width 751 height 10
drag, startPoint x: 94, startPoint y: 96, endPoint x: 294, endPoint y: 116, distance: 201.5
click at [294, 116] on div "Patient Not Found We couldn’t locate this patient in the insurance system. Dism…" at bounding box center [468, 114] width 751 height 63
drag, startPoint x: 294, startPoint y: 116, endPoint x: 287, endPoint y: 114, distance: 7.6
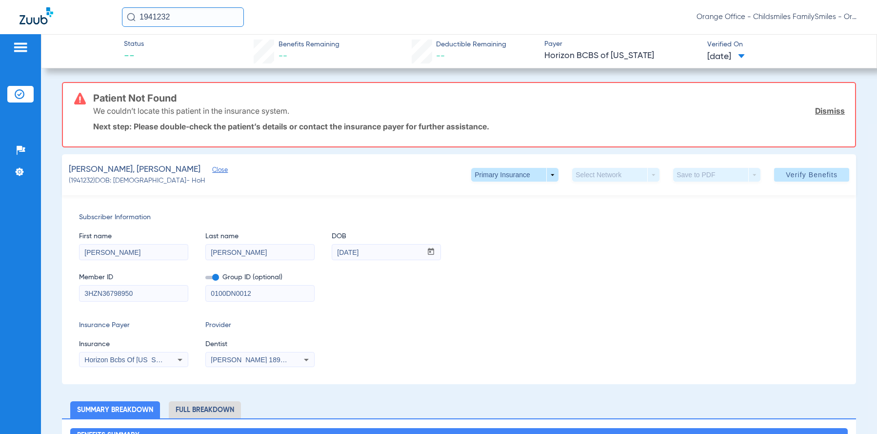
copy div "Patient Not Found We couldn’t locate this patient in the insurance system."
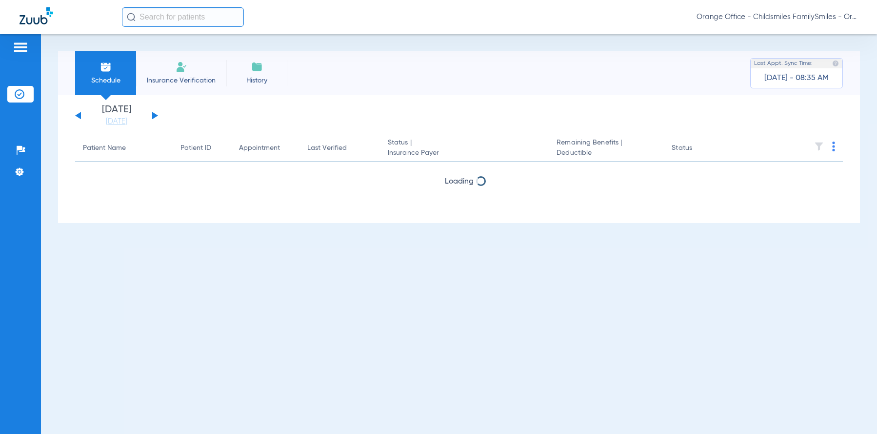
click at [158, 14] on input "text" at bounding box center [183, 17] width 122 height 20
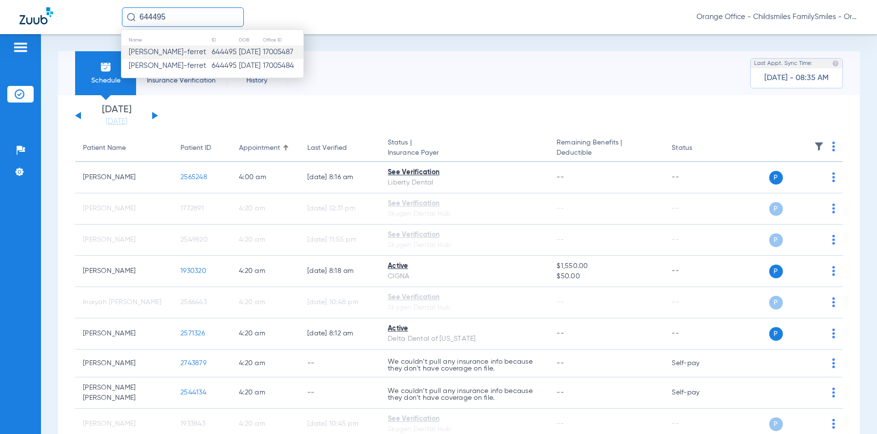
type input "644495"
click at [160, 54] on span "[PERSON_NAME]-ferret" at bounding box center [168, 51] width 78 height 7
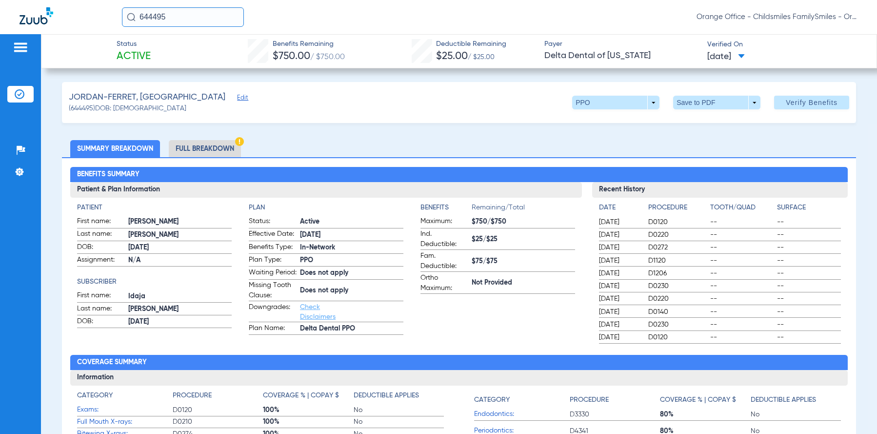
click at [237, 101] on span "Edit" at bounding box center [241, 98] width 9 height 9
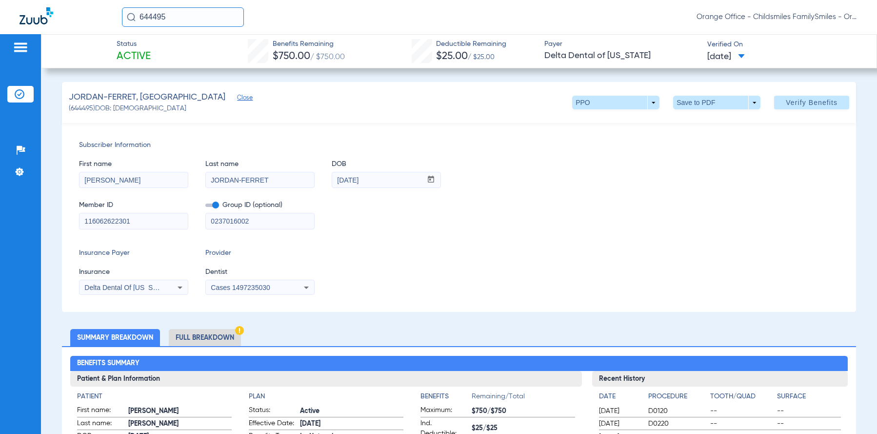
click at [237, 103] on span "Close" at bounding box center [241, 98] width 9 height 9
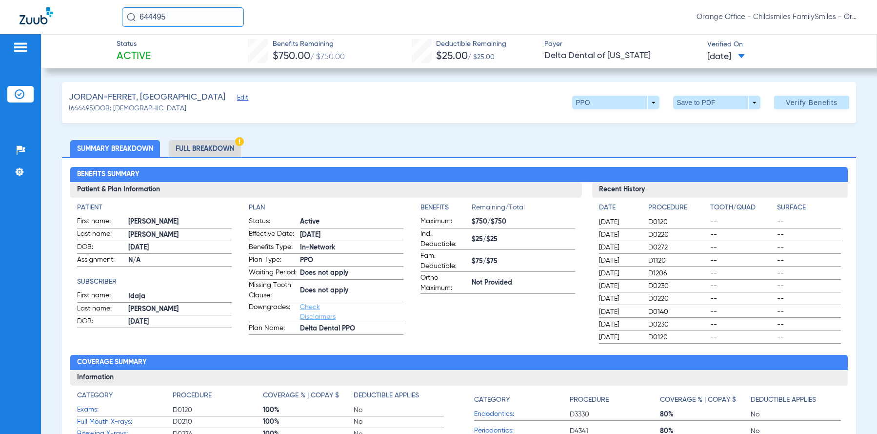
drag, startPoint x: 210, startPoint y: 158, endPoint x: 209, endPoint y: 152, distance: 5.5
click at [210, 158] on div "Benefits Summary Patient & Plan Information Patient First name: Nyla Last name:…" at bounding box center [459, 344] width 794 height 375
click at [208, 147] on li "Full Breakdown" at bounding box center [205, 148] width 72 height 17
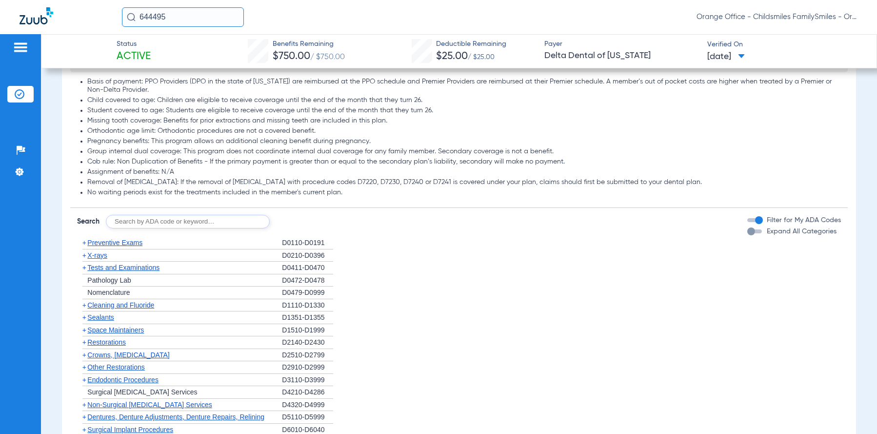
scroll to position [878, 0]
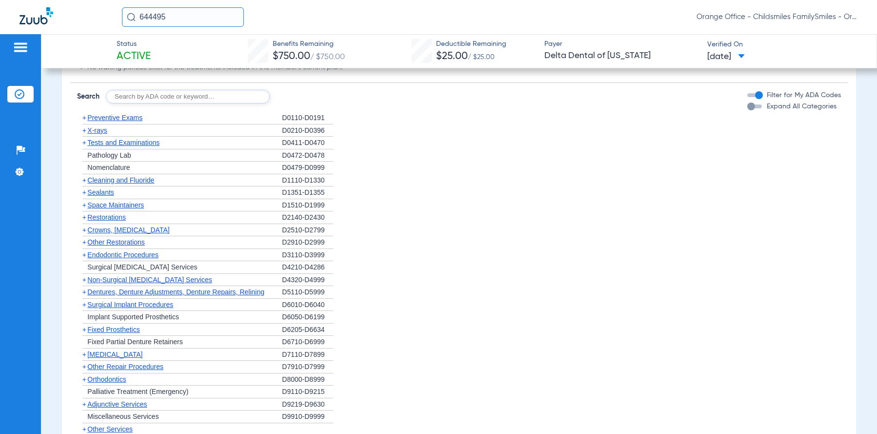
click at [100, 196] on span "Sealants" at bounding box center [100, 192] width 26 height 8
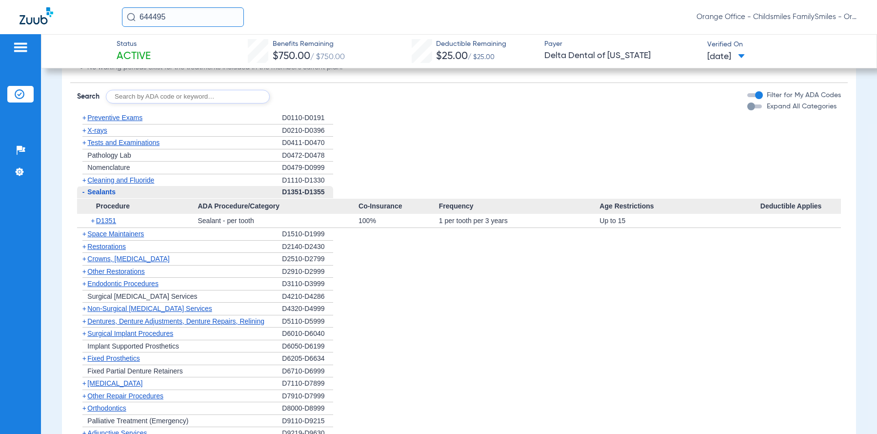
drag, startPoint x: 436, startPoint y: 230, endPoint x: 621, endPoint y: 232, distance: 185.3
click at [621, 227] on div "+ D1351 Sealant - per tooth 100% 1 per tooth per 3 years Up to 15" at bounding box center [458, 221] width 763 height 14
drag, startPoint x: 621, startPoint y: 232, endPoint x: 615, endPoint y: 231, distance: 5.9
copy div "1 per tooth per 3 years Up to 15"
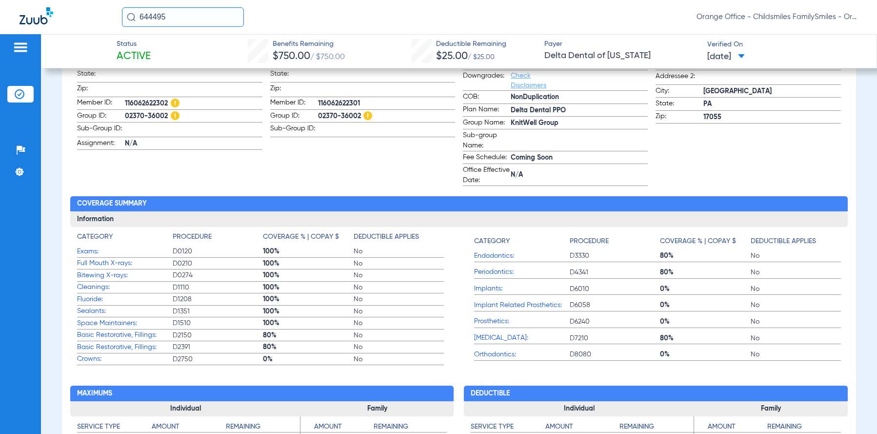
scroll to position [0, 0]
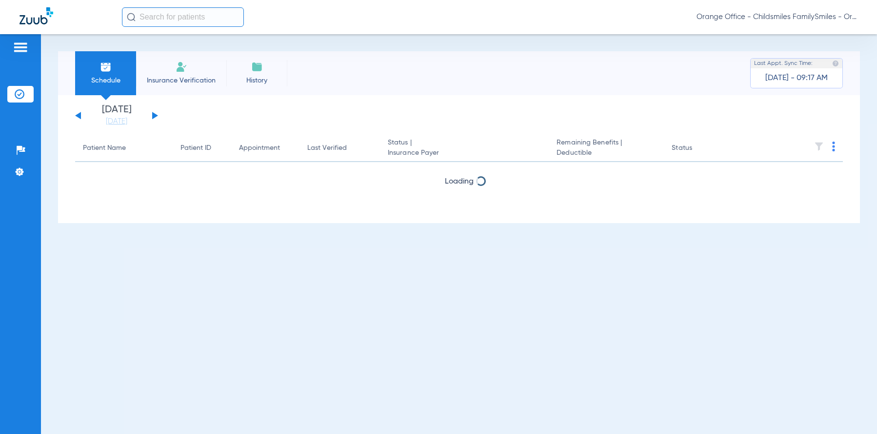
click at [165, 15] on input "text" at bounding box center [183, 17] width 122 height 20
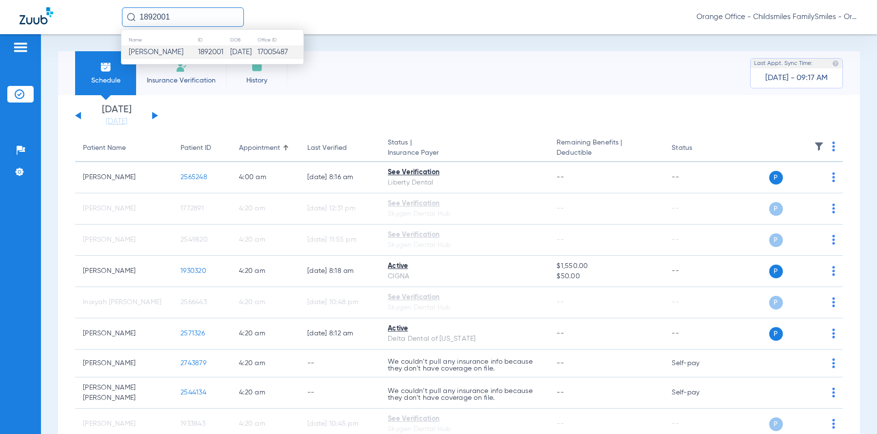
type input "1892001"
click at [172, 55] on span "[PERSON_NAME]" at bounding box center [156, 51] width 55 height 7
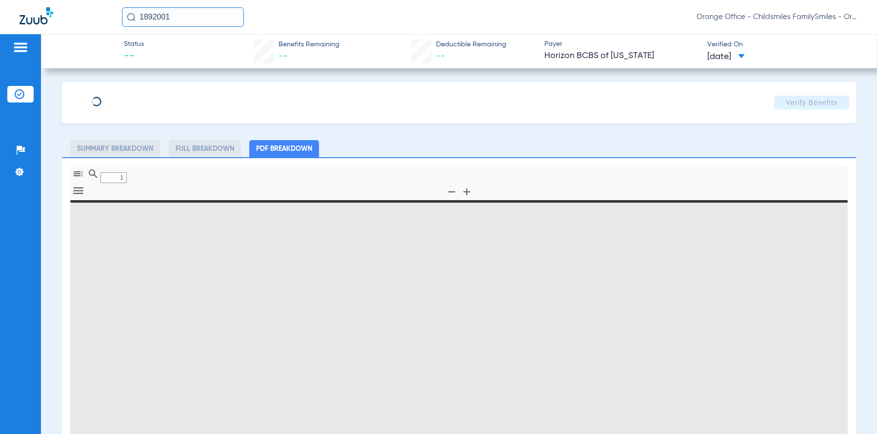
type input "0"
select select "page-width"
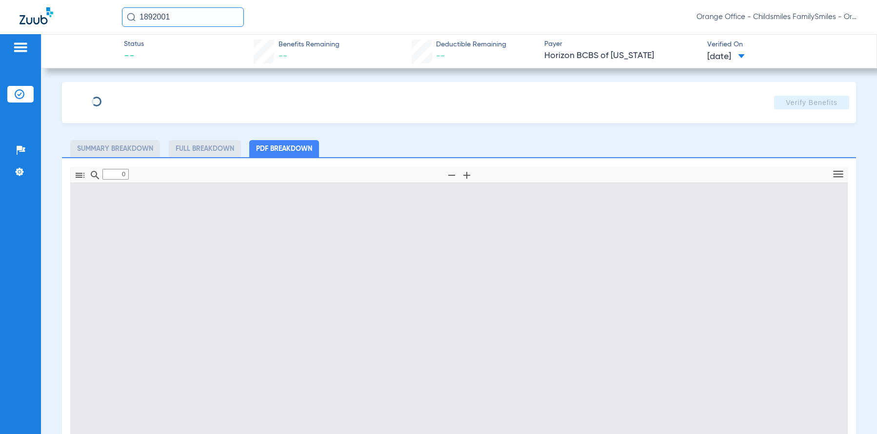
type input "1"
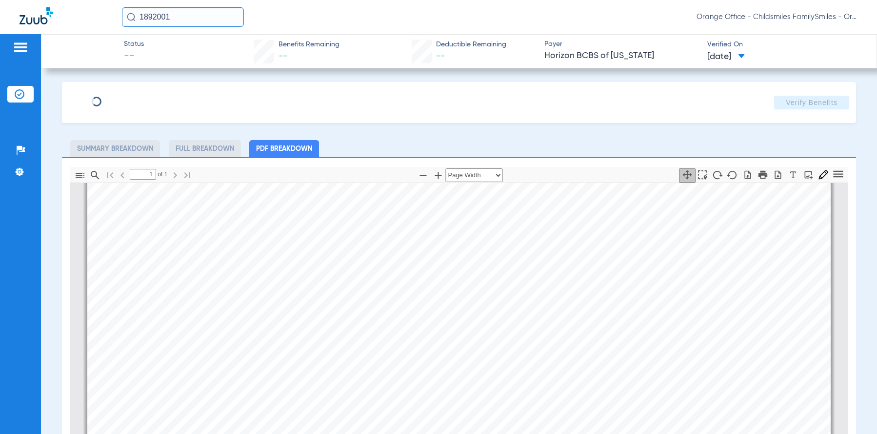
type input "[PERSON_NAME]"
type input "MILLINGTON"
type input "[DATE]"
type input "3HZN20450740"
type input "0761071111"
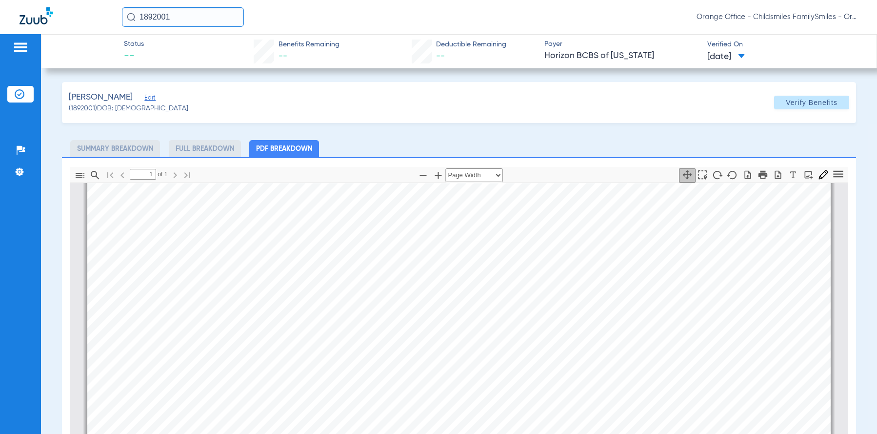
click at [153, 99] on span "Edit" at bounding box center [148, 98] width 9 height 9
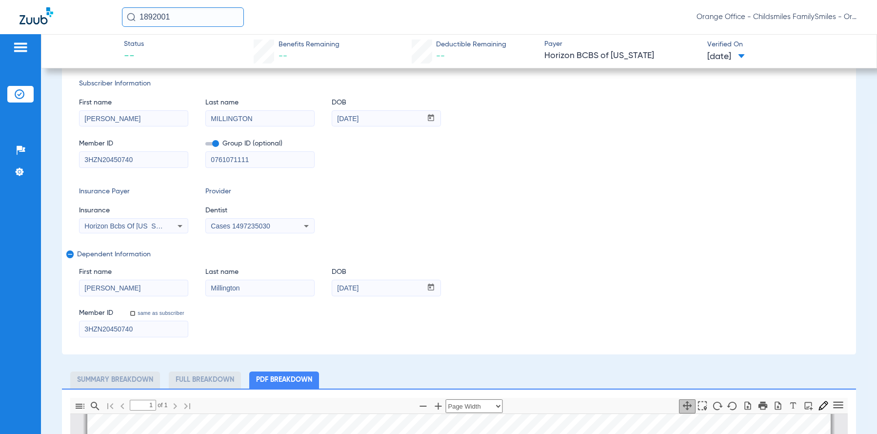
scroll to position [146, 0]
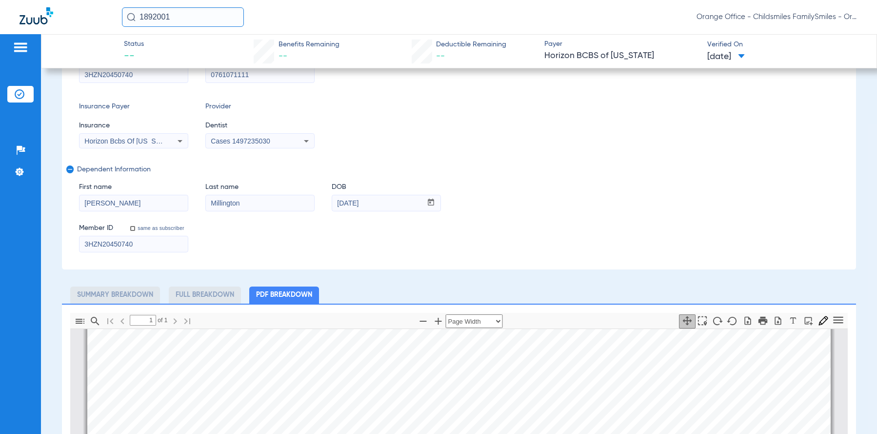
click at [158, 139] on span "Horizon Bcbs Of [US_STATE]" at bounding box center [129, 141] width 90 height 8
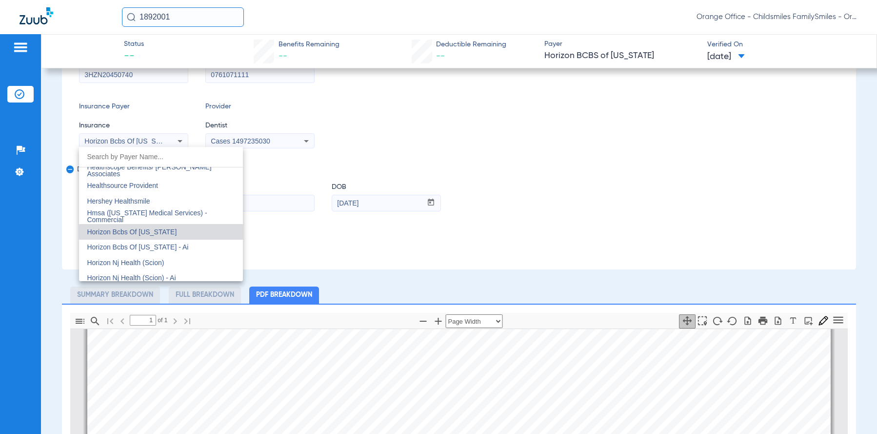
scroll to position [3548, 0]
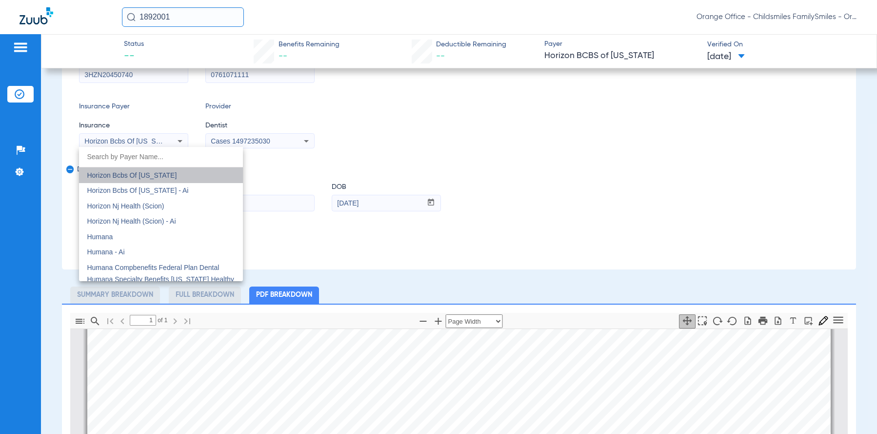
click at [181, 182] on mat-option "Horizon Bcbs Of [US_STATE]" at bounding box center [161, 175] width 164 height 16
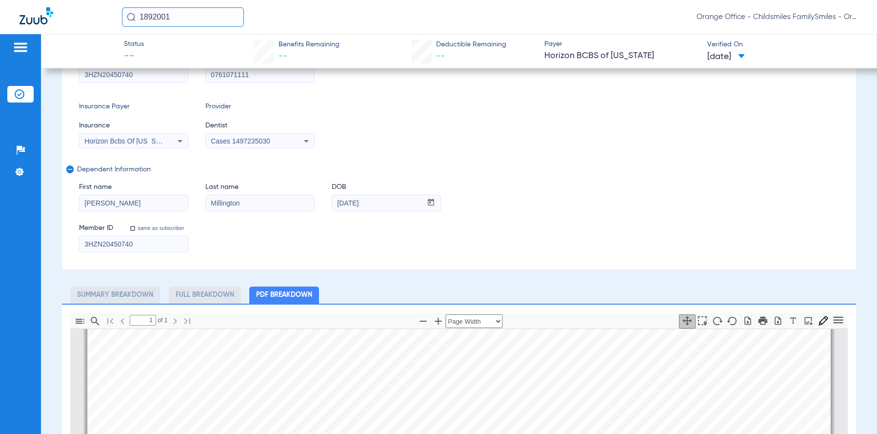
click at [145, 139] on span "Horizon Bcbs Of [US_STATE]" at bounding box center [129, 141] width 90 height 8
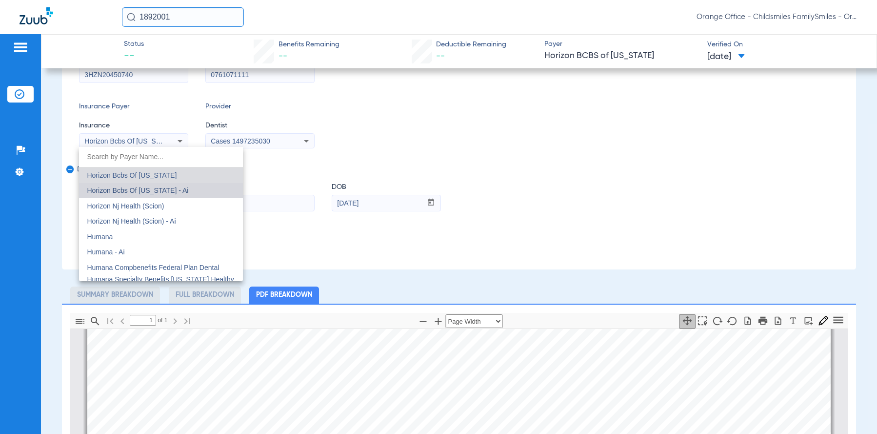
click at [182, 188] on span "Horizon Bcbs Of [US_STATE] - Ai" at bounding box center [137, 190] width 101 height 8
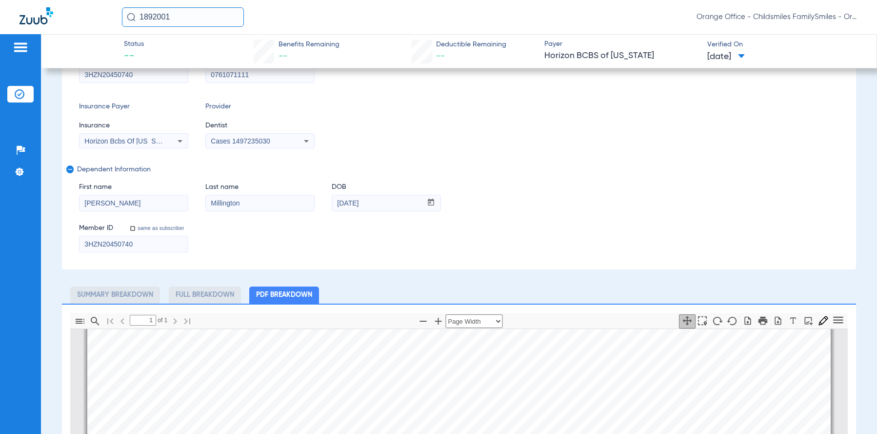
click at [238, 147] on mat-select "Cases 1497235030" at bounding box center [259, 141] width 109 height 16
click at [241, 137] on div "Cases 1497235030" at bounding box center [260, 141] width 108 height 12
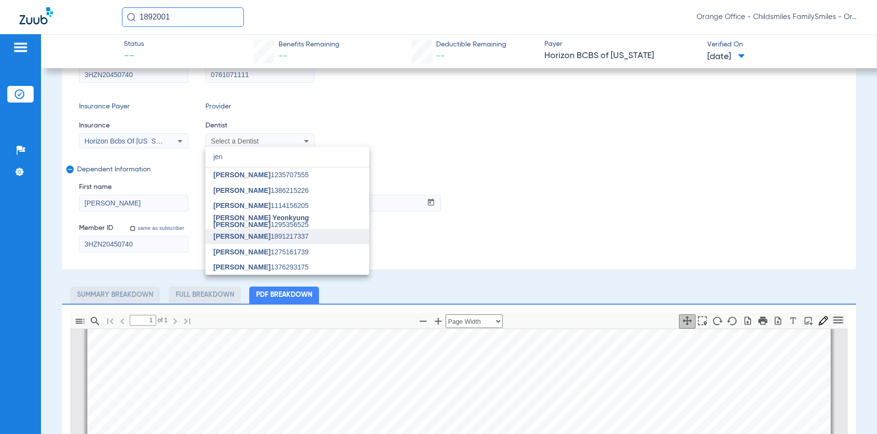
type input "jen"
click at [258, 235] on span "[PERSON_NAME] 1891217337" at bounding box center [260, 236] width 95 height 7
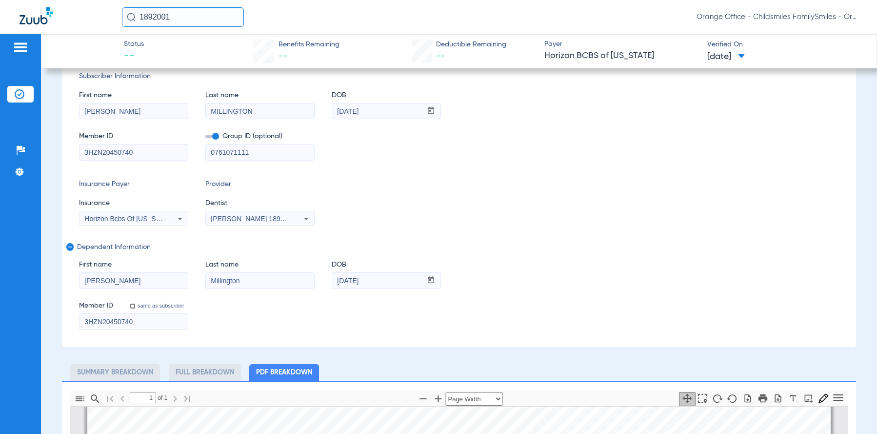
scroll to position [0, 0]
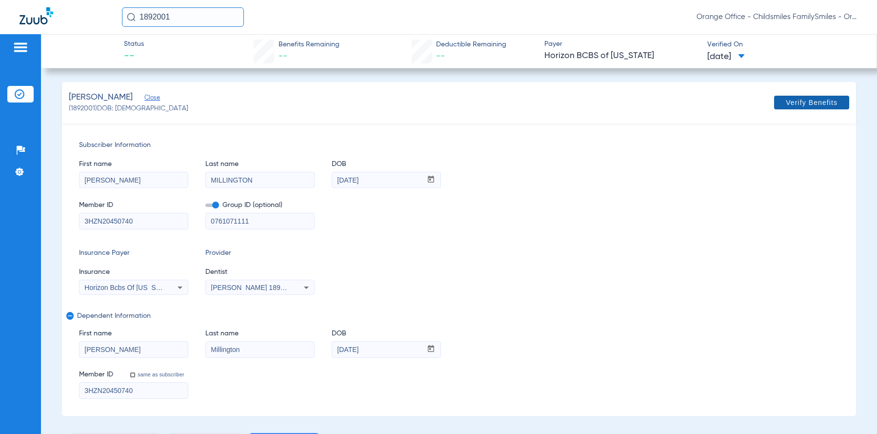
click at [777, 109] on span at bounding box center [811, 102] width 75 height 23
